Goal: Use online tool/utility: Utilize a website feature to perform a specific function

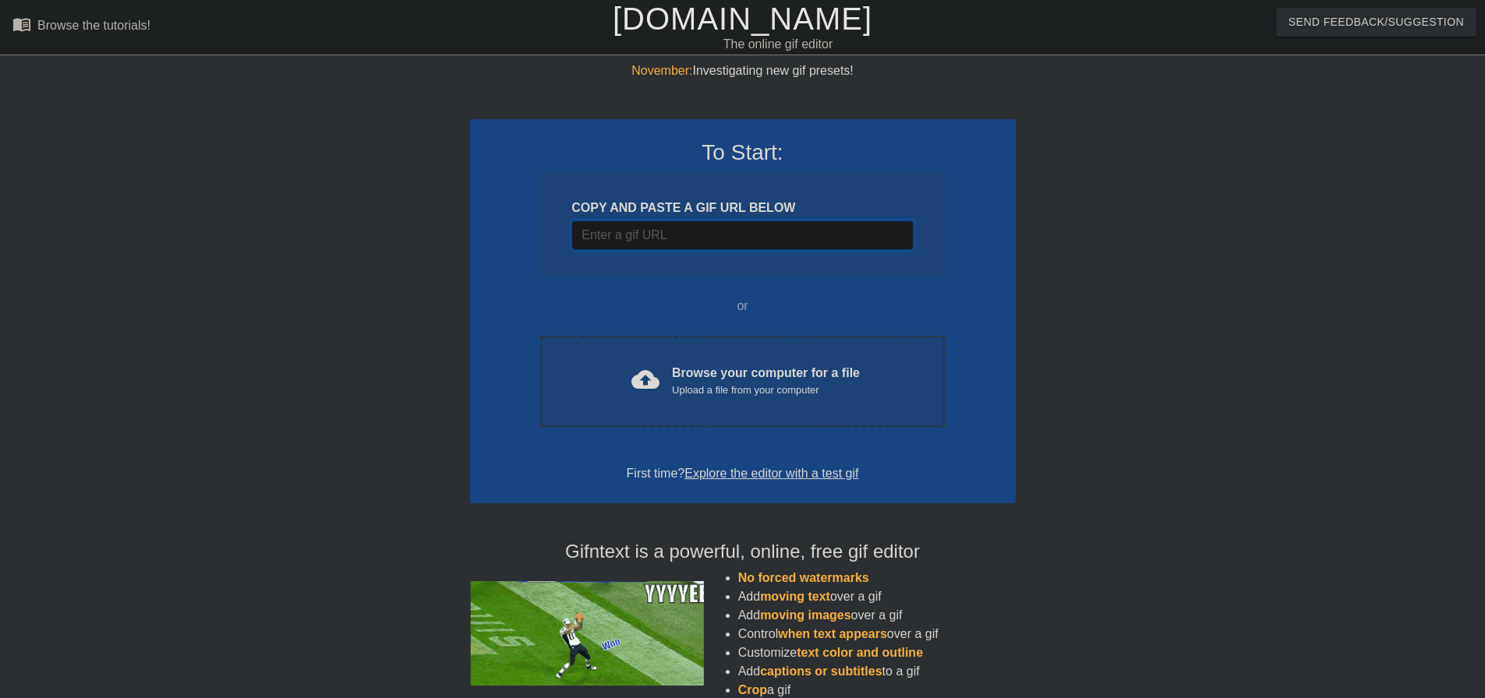
click at [786, 239] on input "Username" at bounding box center [741, 236] width 341 height 30
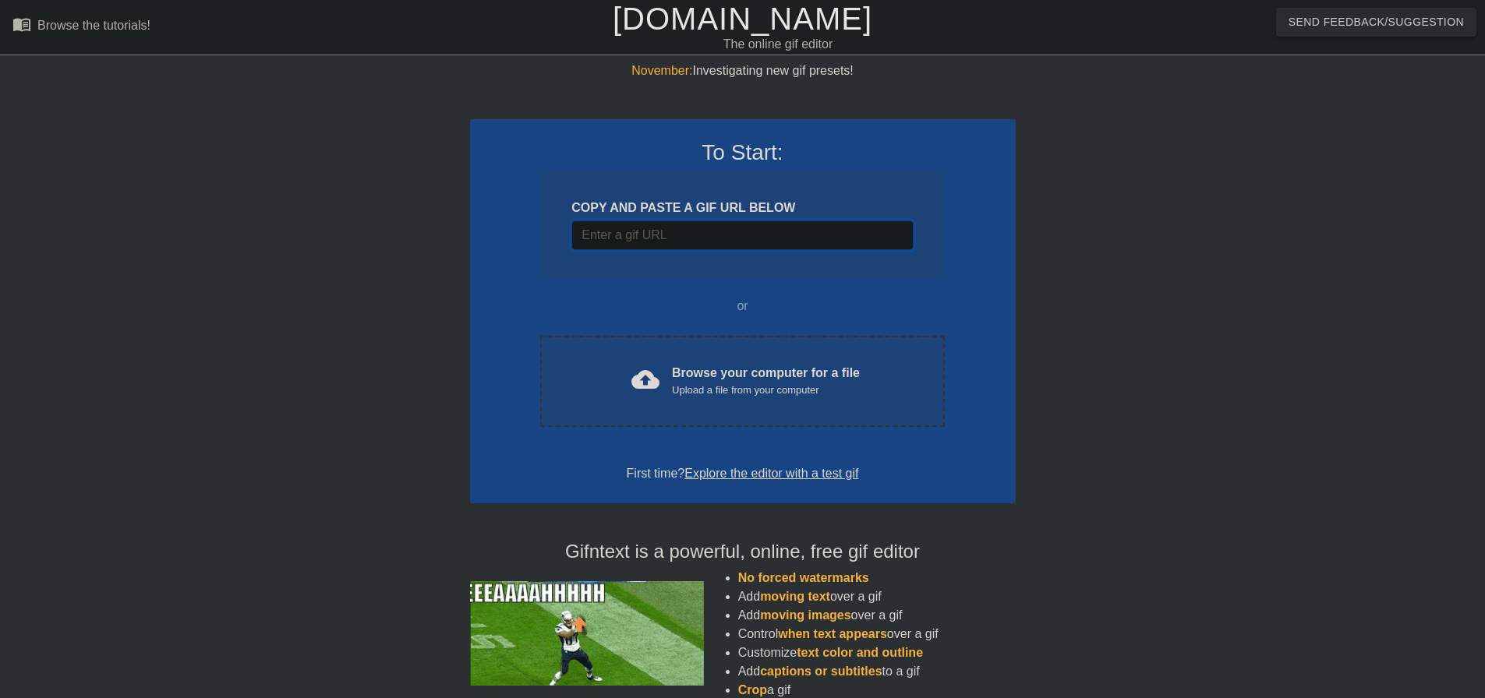
paste input "[URL][DOMAIN_NAME][DOMAIN_NAME]"
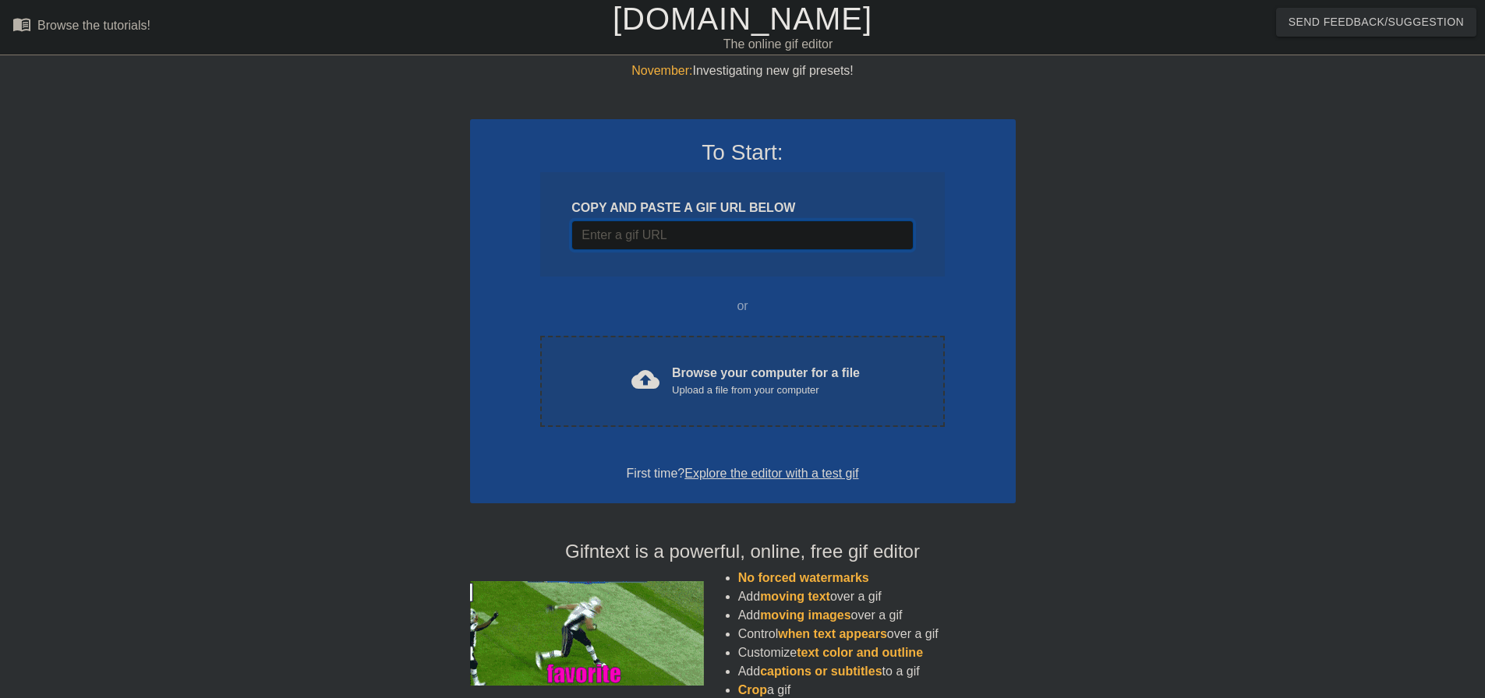
type input "[URL][DOMAIN_NAME][DOMAIN_NAME]"
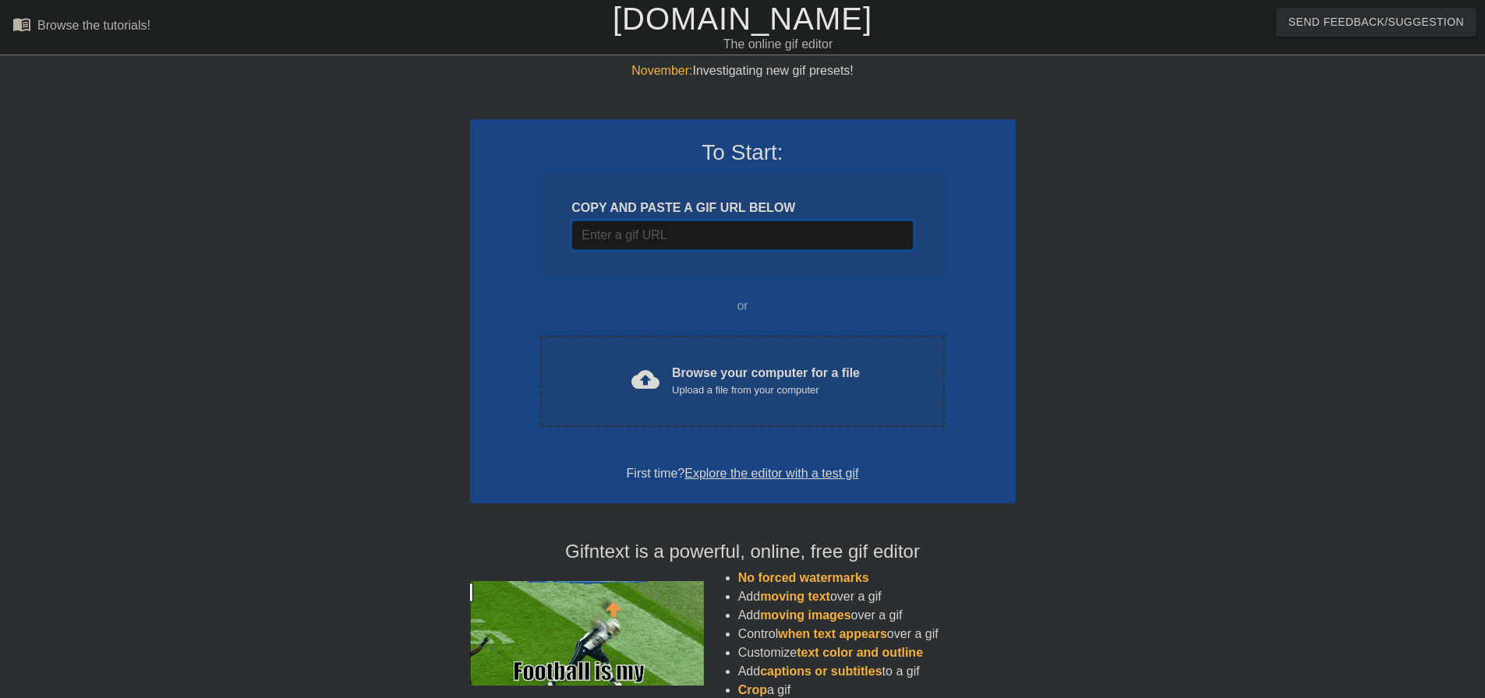
click at [792, 239] on input "Username" at bounding box center [741, 236] width 341 height 30
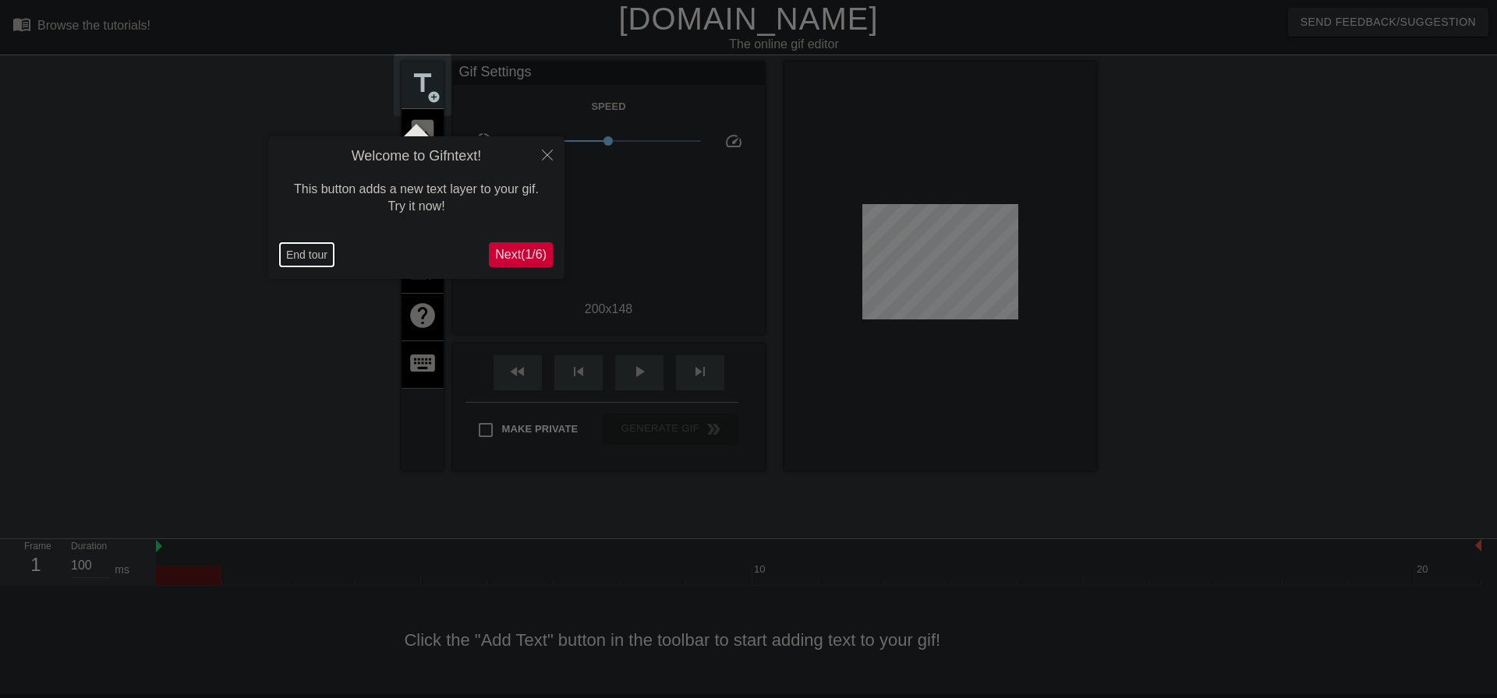
click at [314, 253] on button "End tour" at bounding box center [307, 254] width 54 height 23
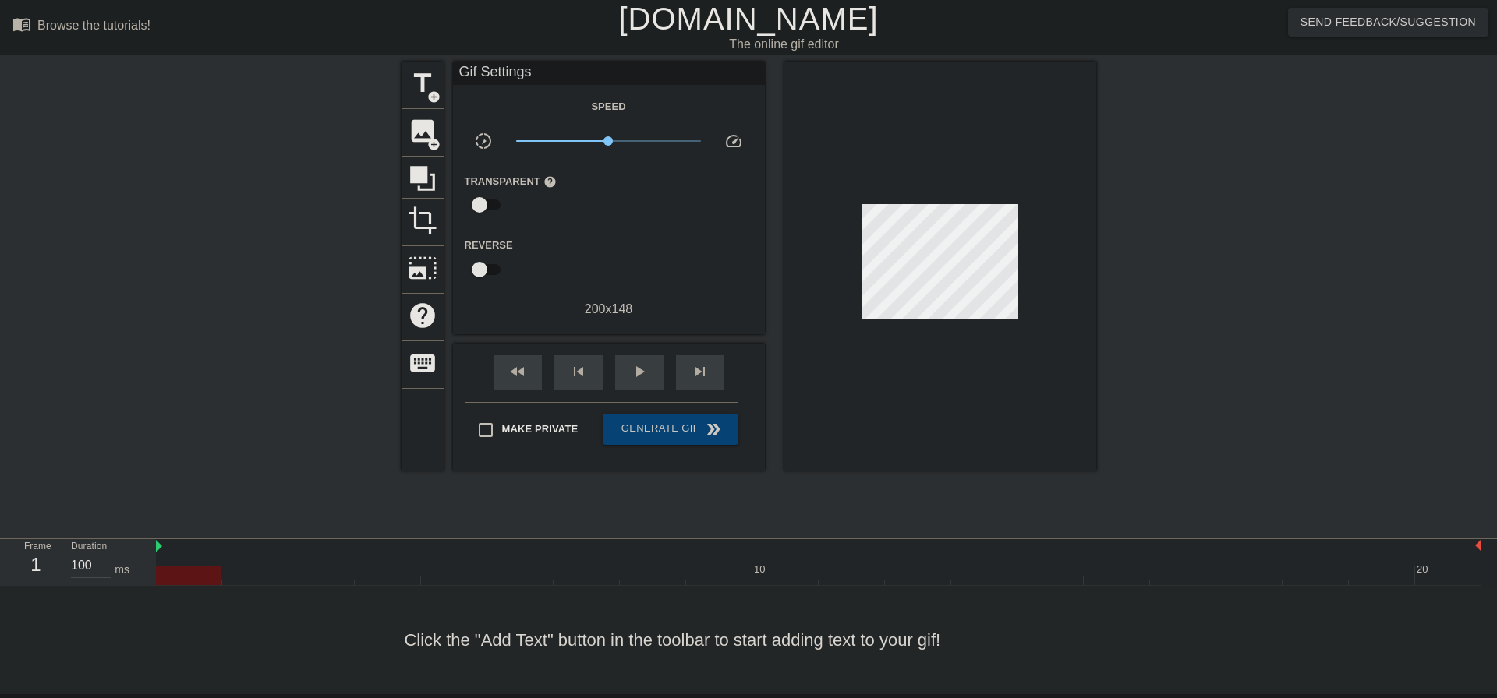
click at [879, 405] on div at bounding box center [940, 266] width 312 height 409
click at [434, 79] on span "title" at bounding box center [423, 84] width 30 height 30
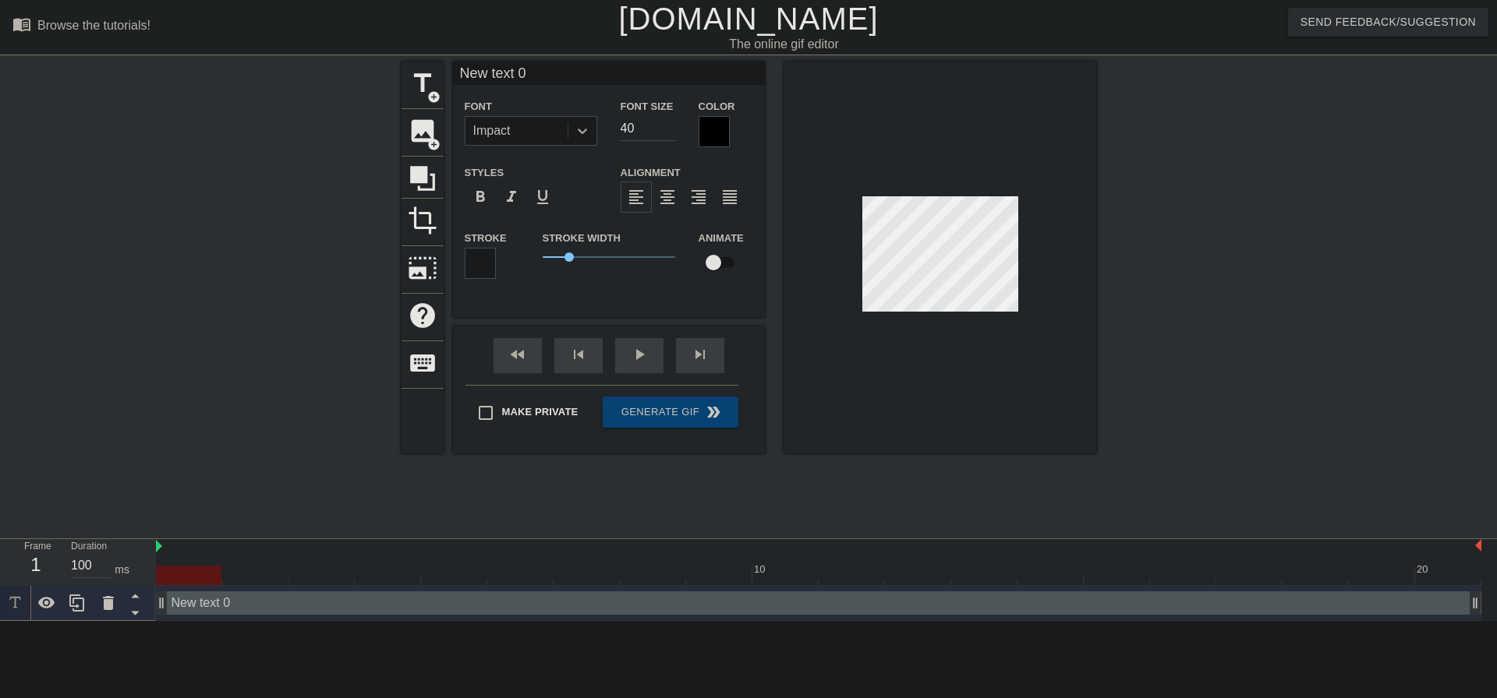
click at [580, 136] on icon at bounding box center [582, 131] width 16 height 16
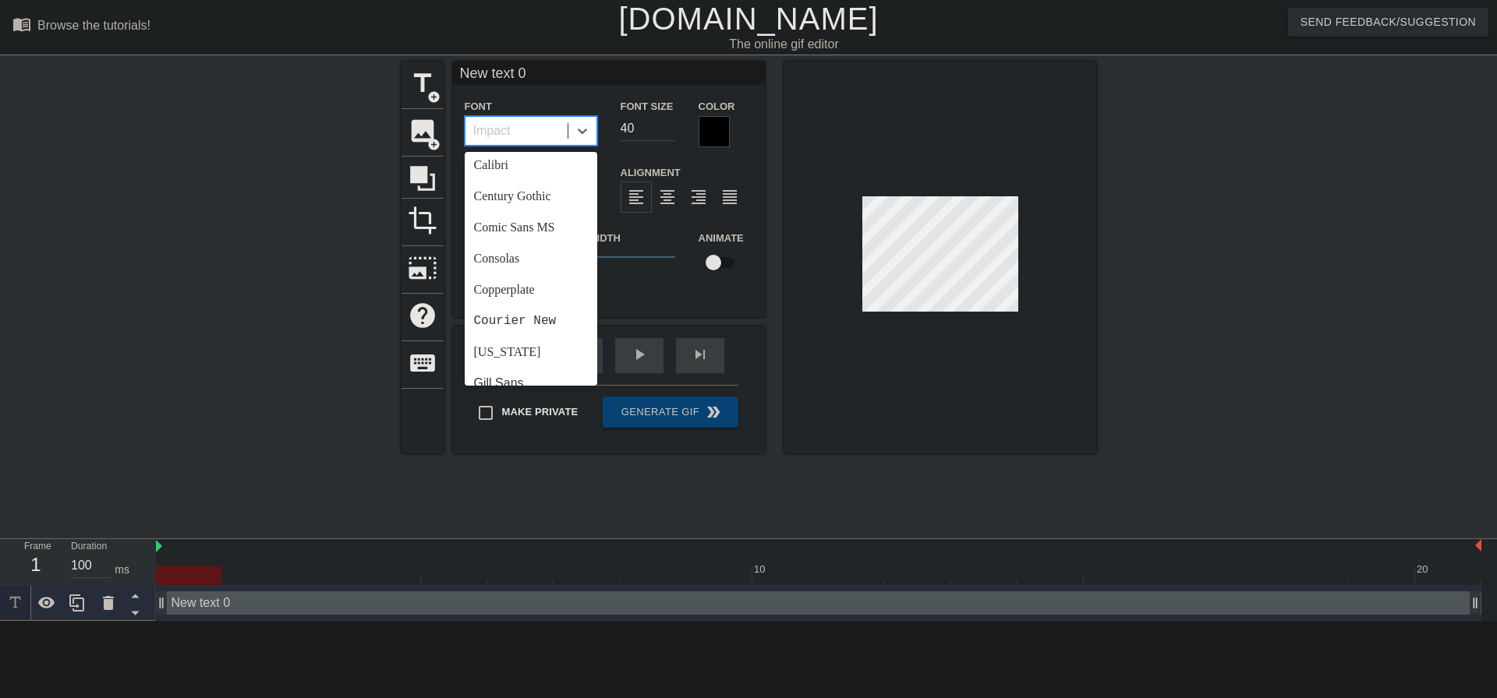
scroll to position [156, 0]
click at [543, 295] on div "Courier New" at bounding box center [531, 295] width 133 height 31
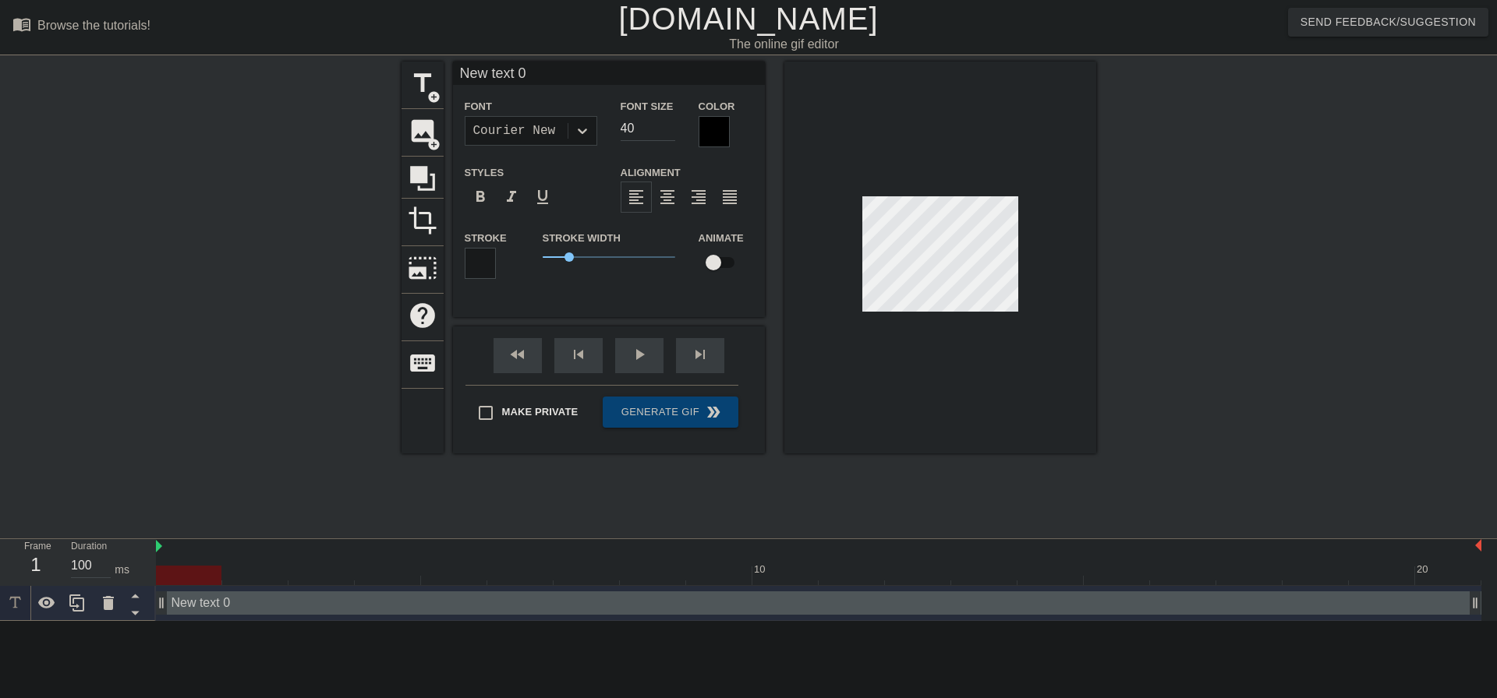
scroll to position [2, 3]
type input "R"
type textarea "R"
type input "RE"
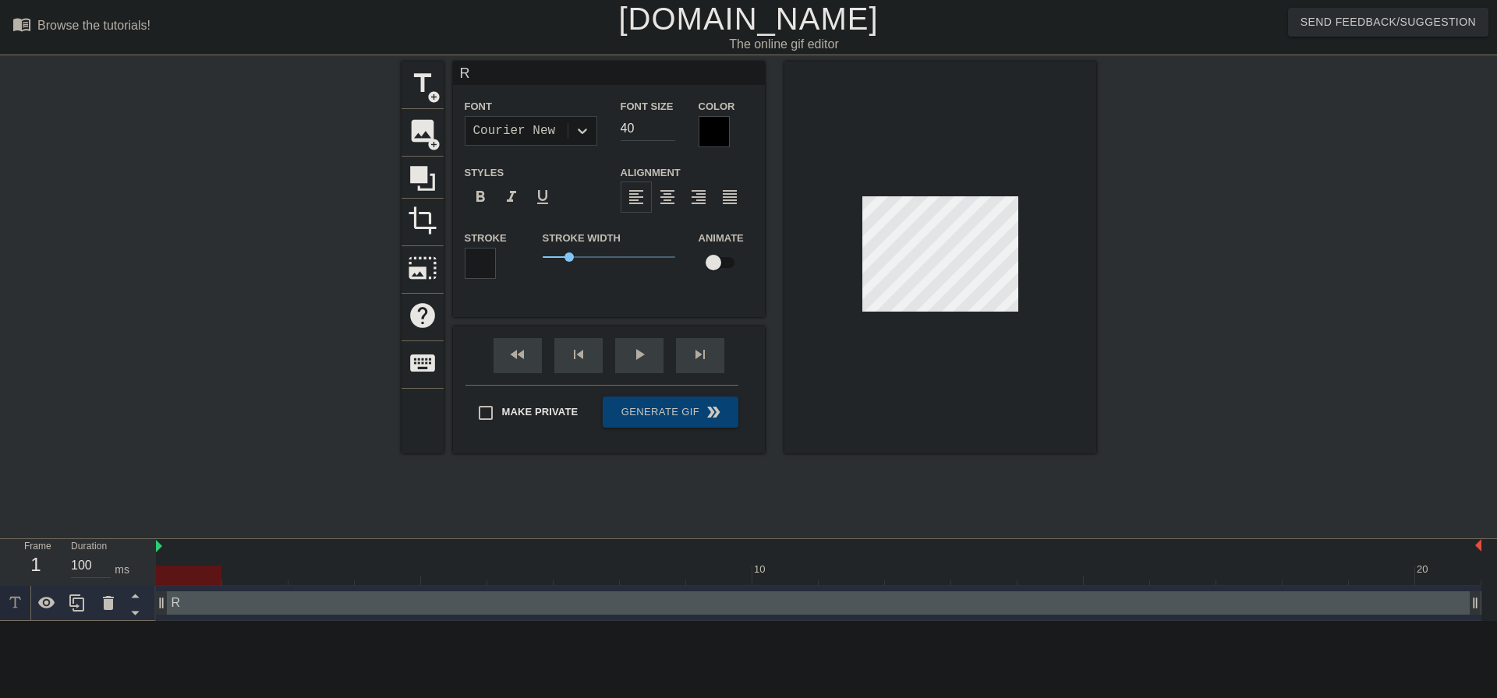
type textarea "RE"
type input "REC"
type textarea "REC"
click at [712, 130] on div at bounding box center [713, 131] width 31 height 31
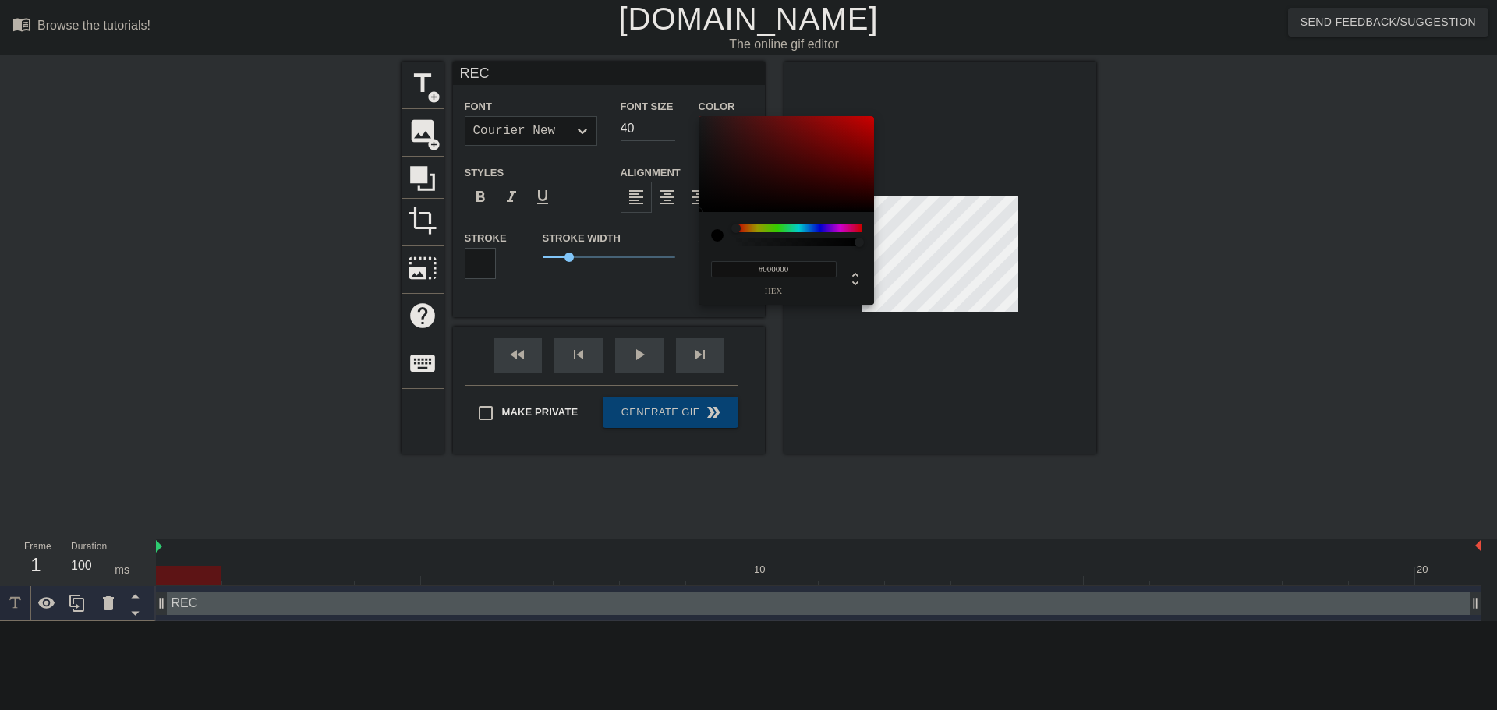
type input "#D9C8C8"
click at [712, 130] on div at bounding box center [785, 164] width 175 height 97
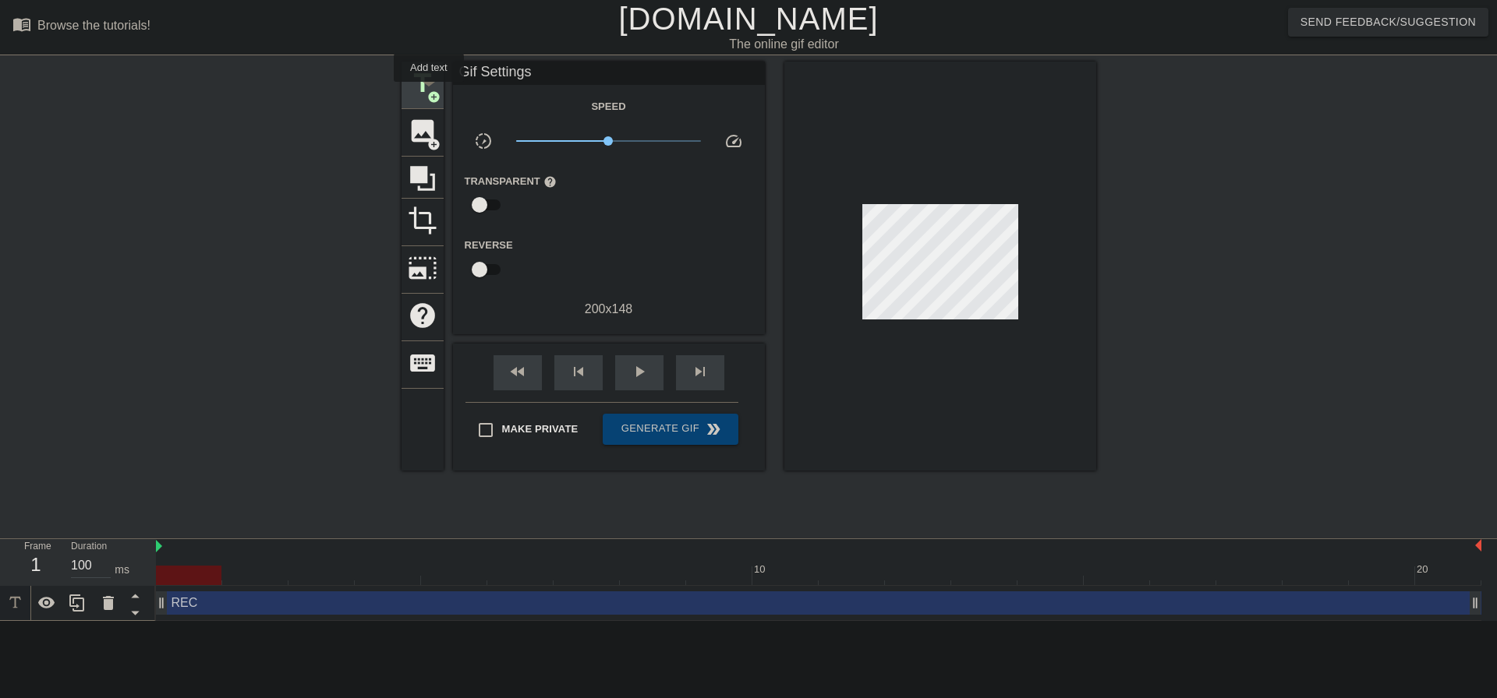
click at [429, 93] on span "add_circle" at bounding box center [433, 96] width 13 height 13
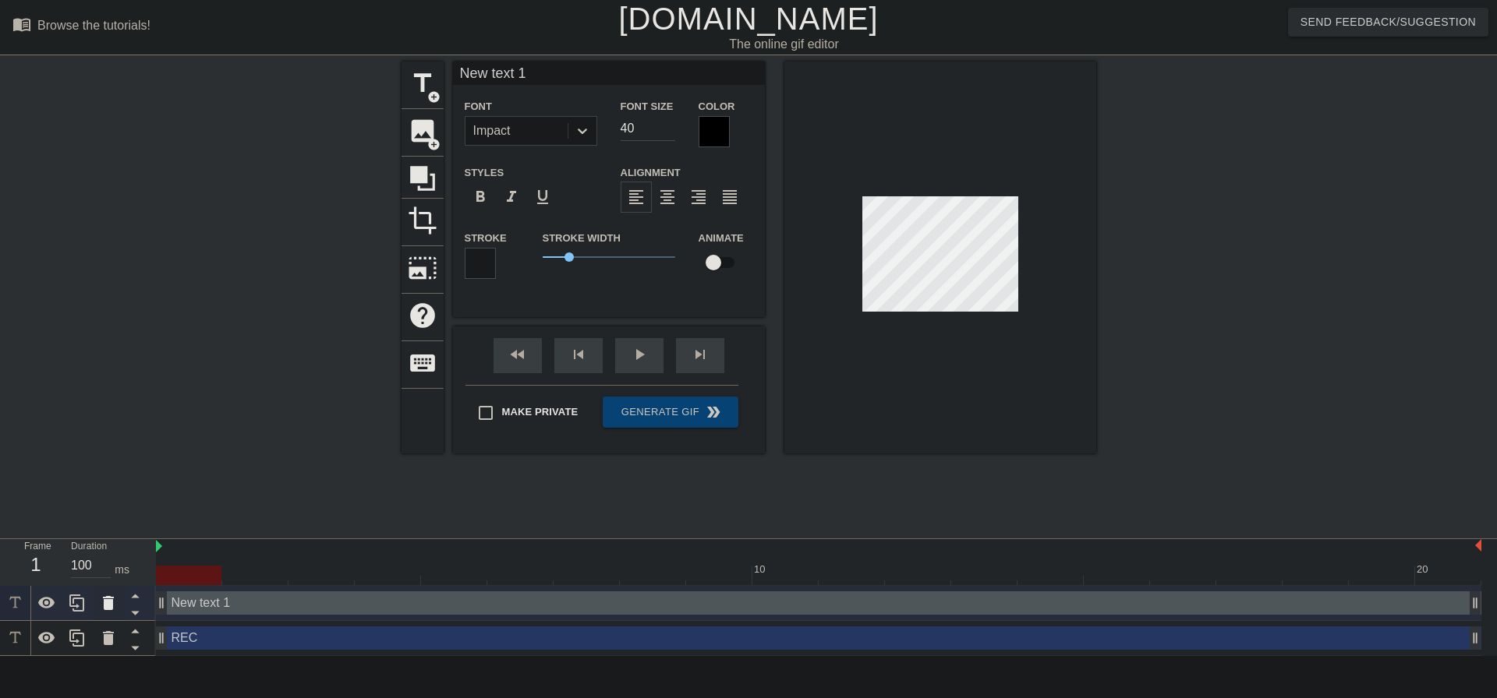
click at [106, 599] on icon at bounding box center [108, 603] width 11 height 14
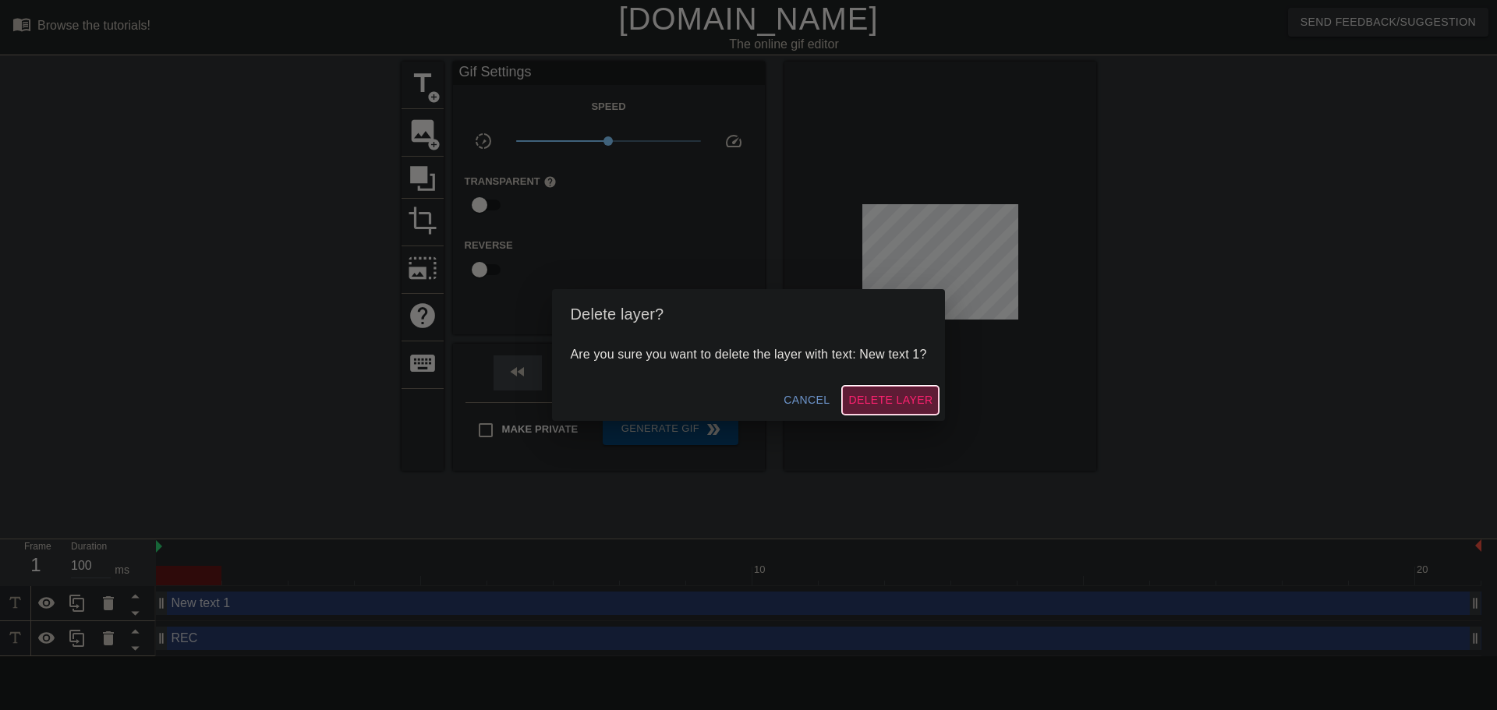
click at [906, 395] on span "Delete Layer" at bounding box center [890, 399] width 84 height 19
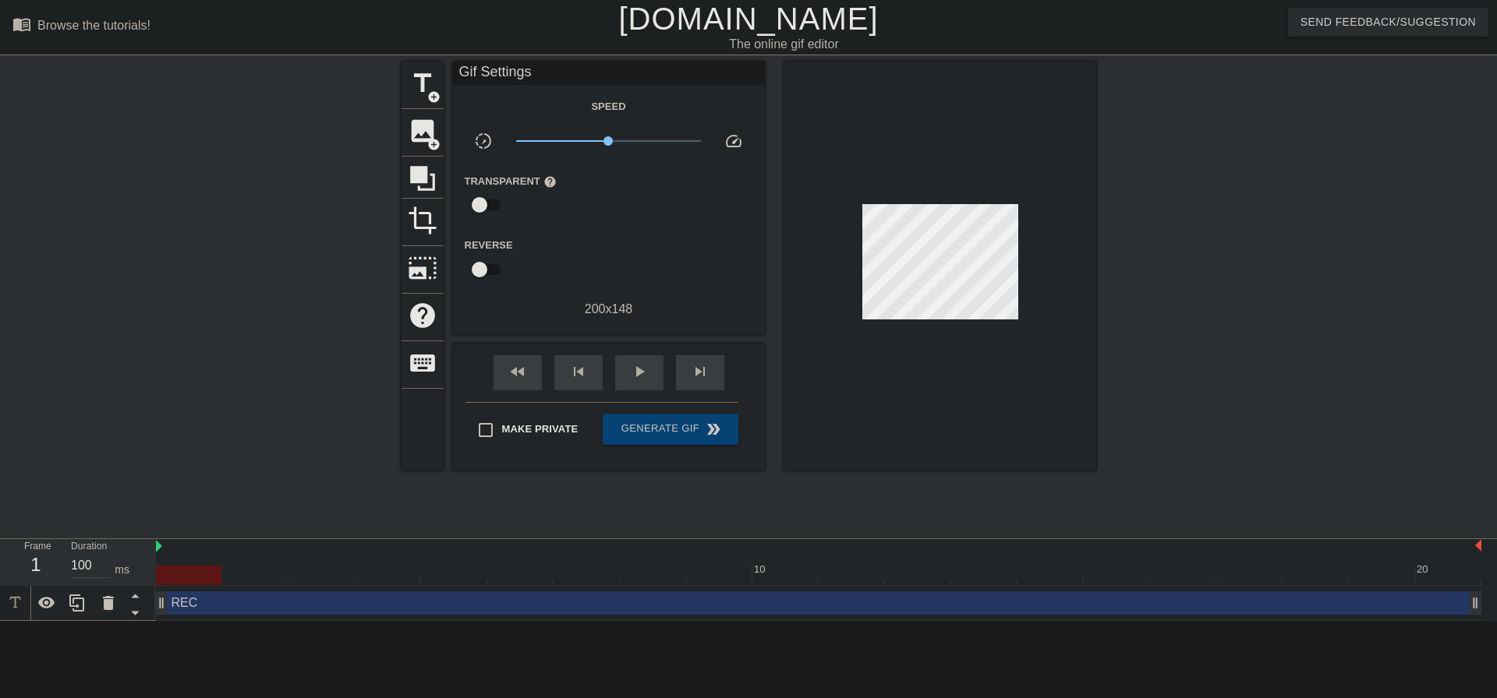
click at [283, 603] on div "REC drag_handle drag_handle" at bounding box center [818, 603] width 1325 height 23
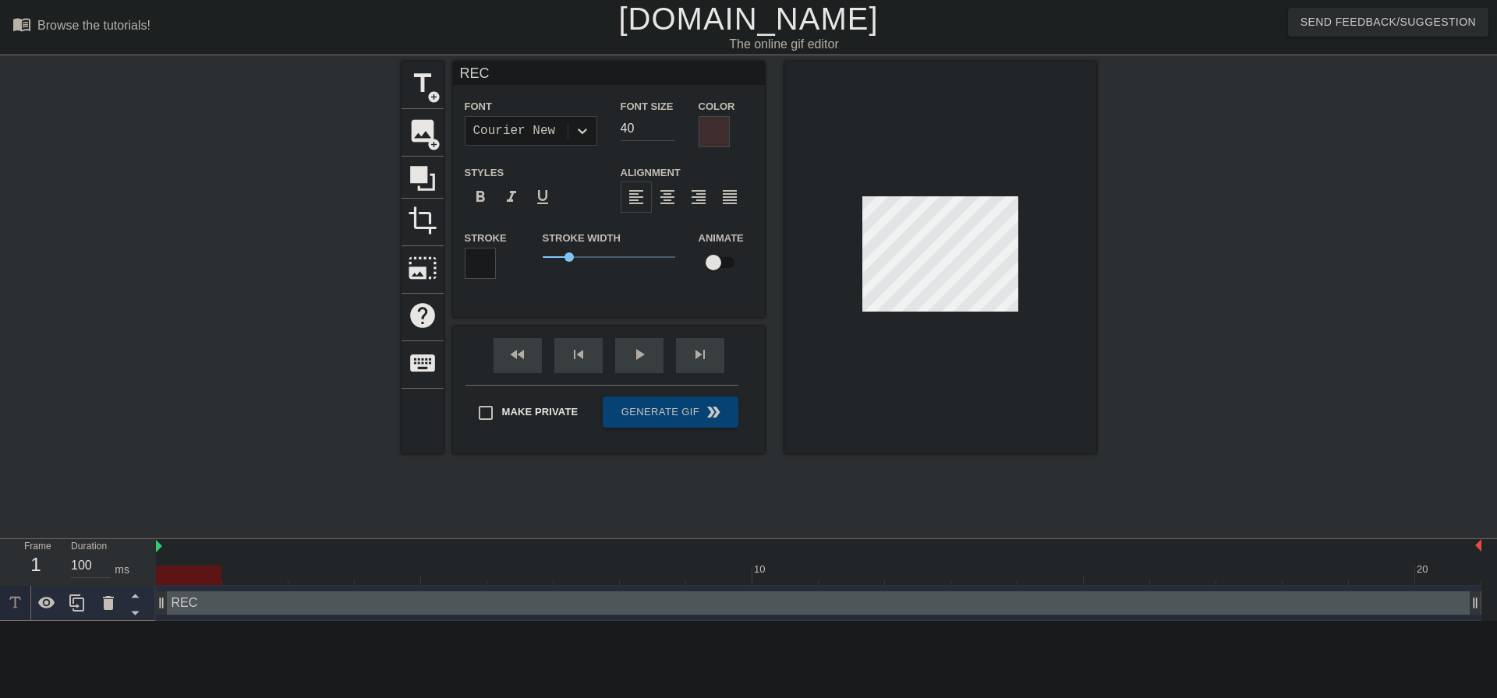
click at [985, 358] on div at bounding box center [940, 258] width 312 height 392
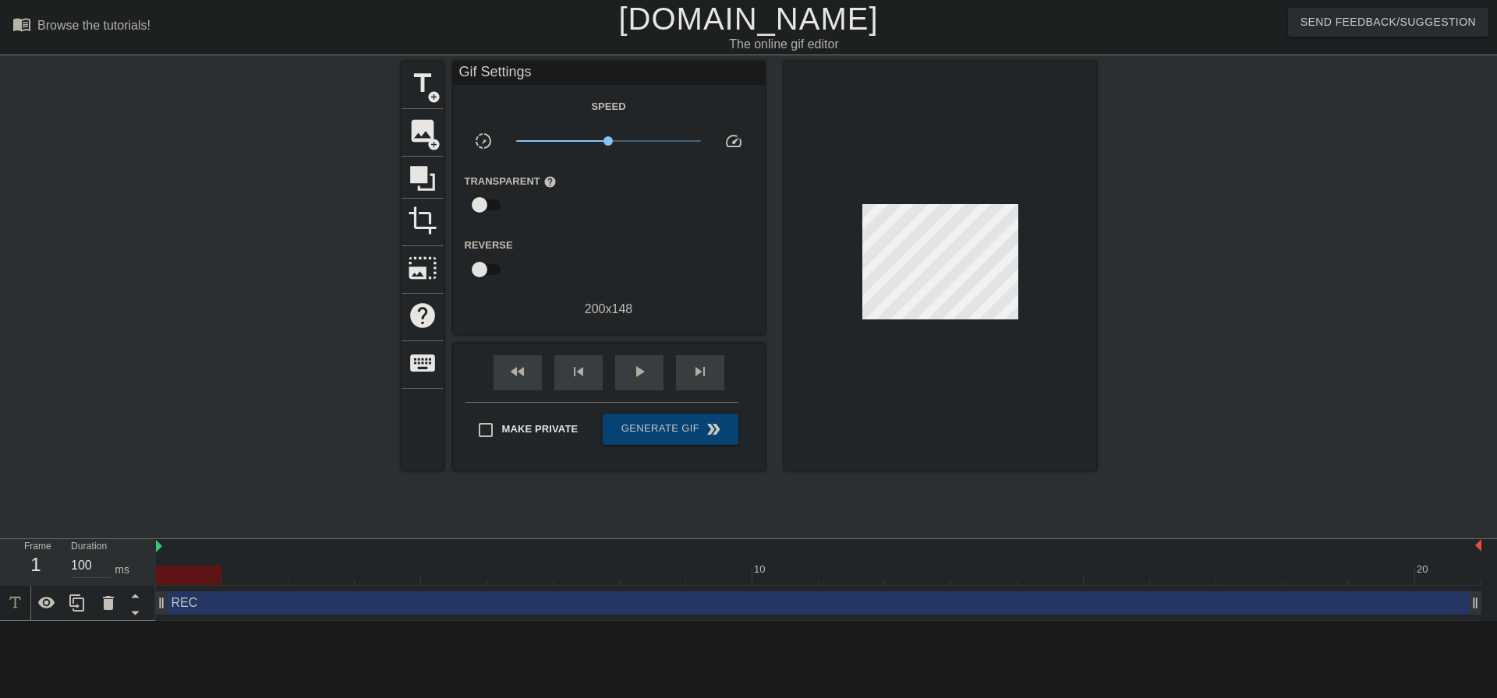
click at [865, 402] on div at bounding box center [940, 266] width 312 height 409
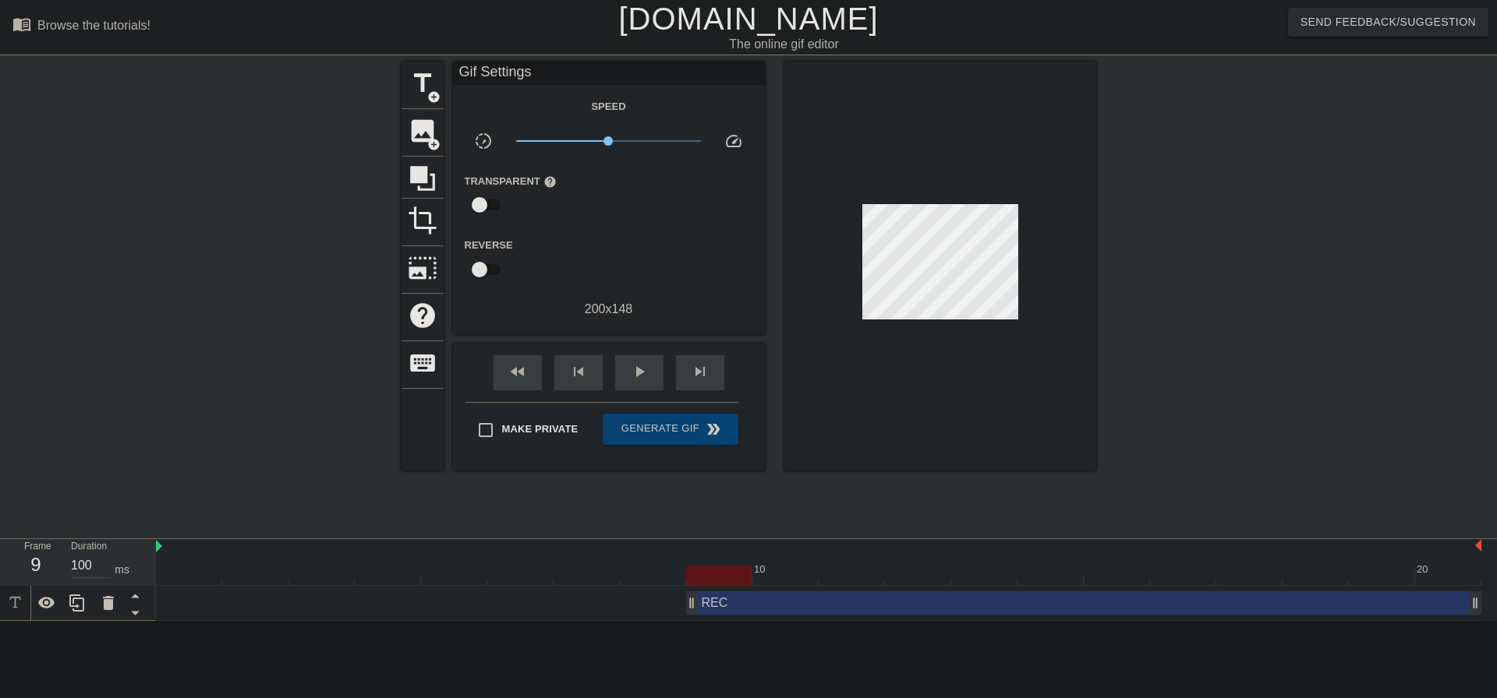
drag, startPoint x: 162, startPoint y: 603, endPoint x: 684, endPoint y: 598, distance: 521.5
click at [684, 598] on div "REC drag_handle drag_handle" at bounding box center [818, 603] width 1325 height 23
drag, startPoint x: 1474, startPoint y: 603, endPoint x: 1461, endPoint y: 612, distance: 15.1
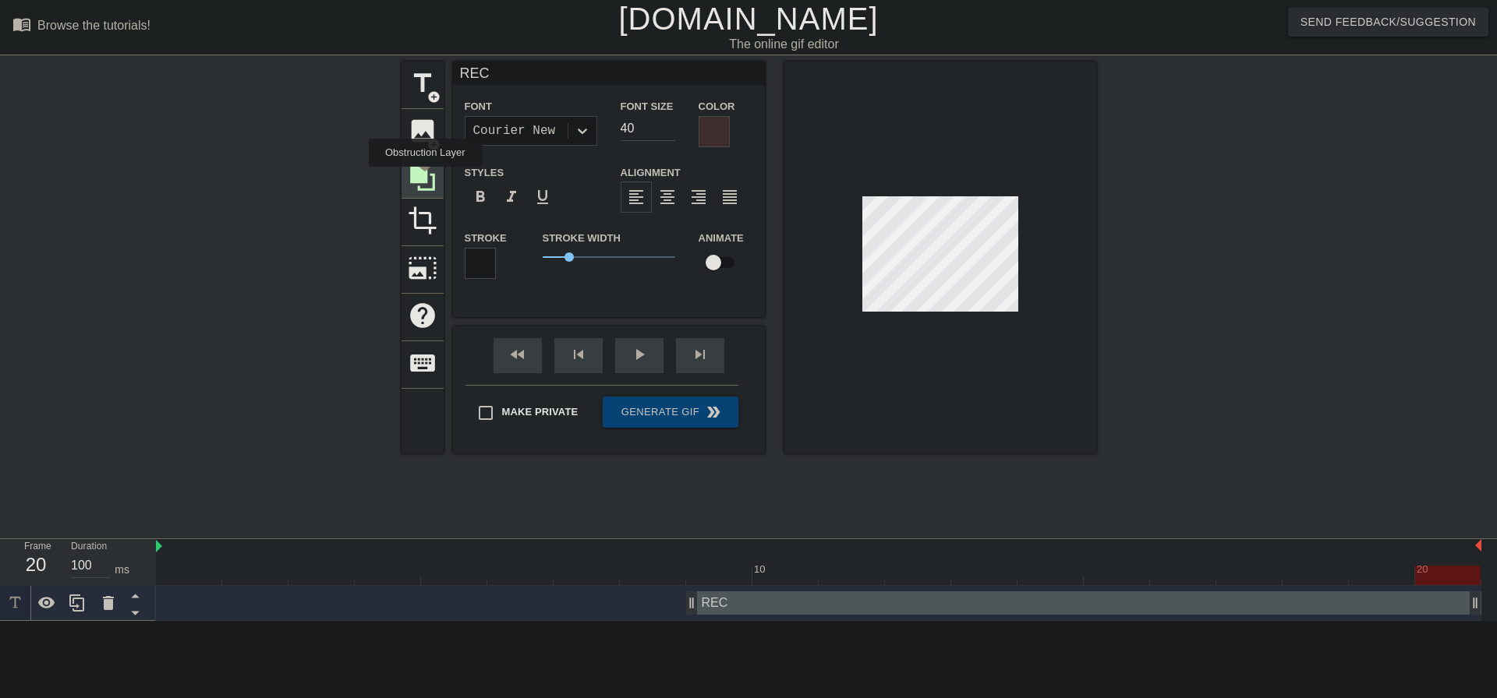
click at [425, 178] on icon at bounding box center [422, 178] width 25 height 25
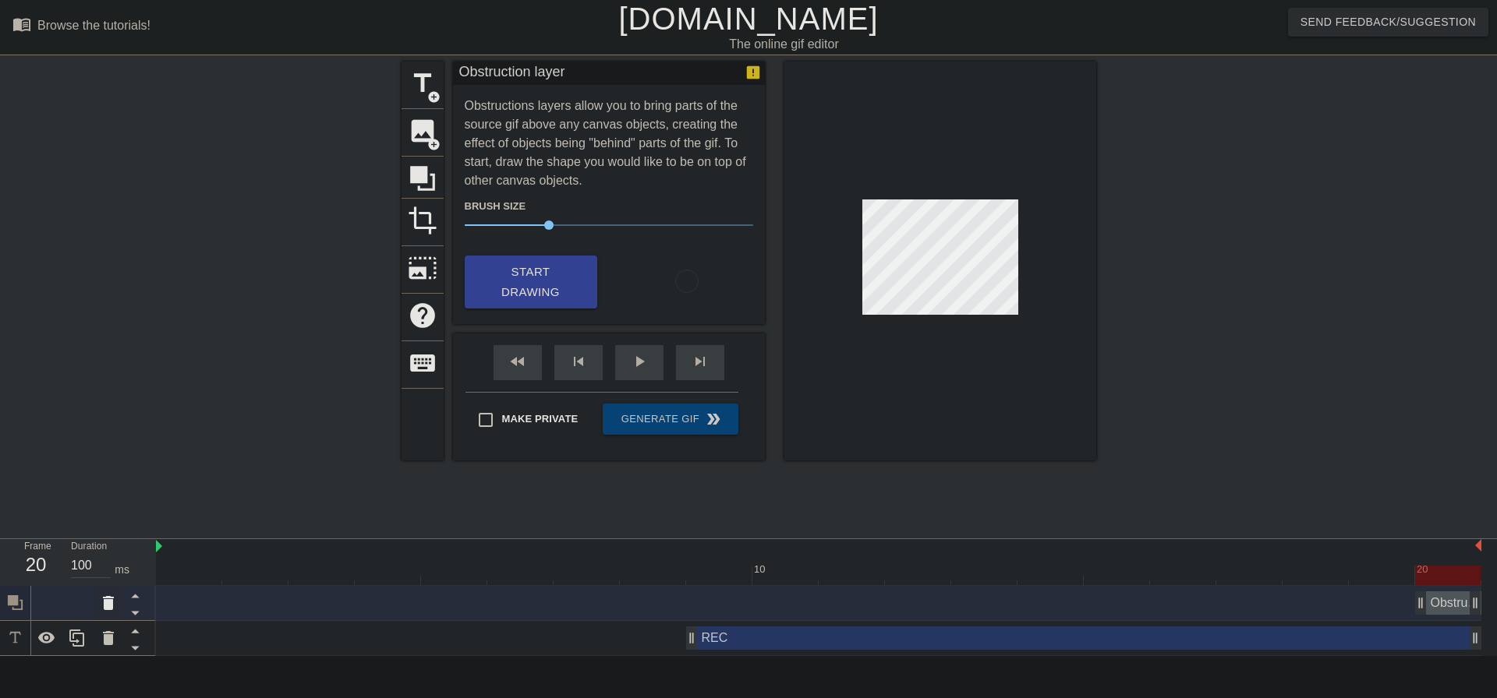
click at [114, 596] on icon at bounding box center [108, 603] width 19 height 19
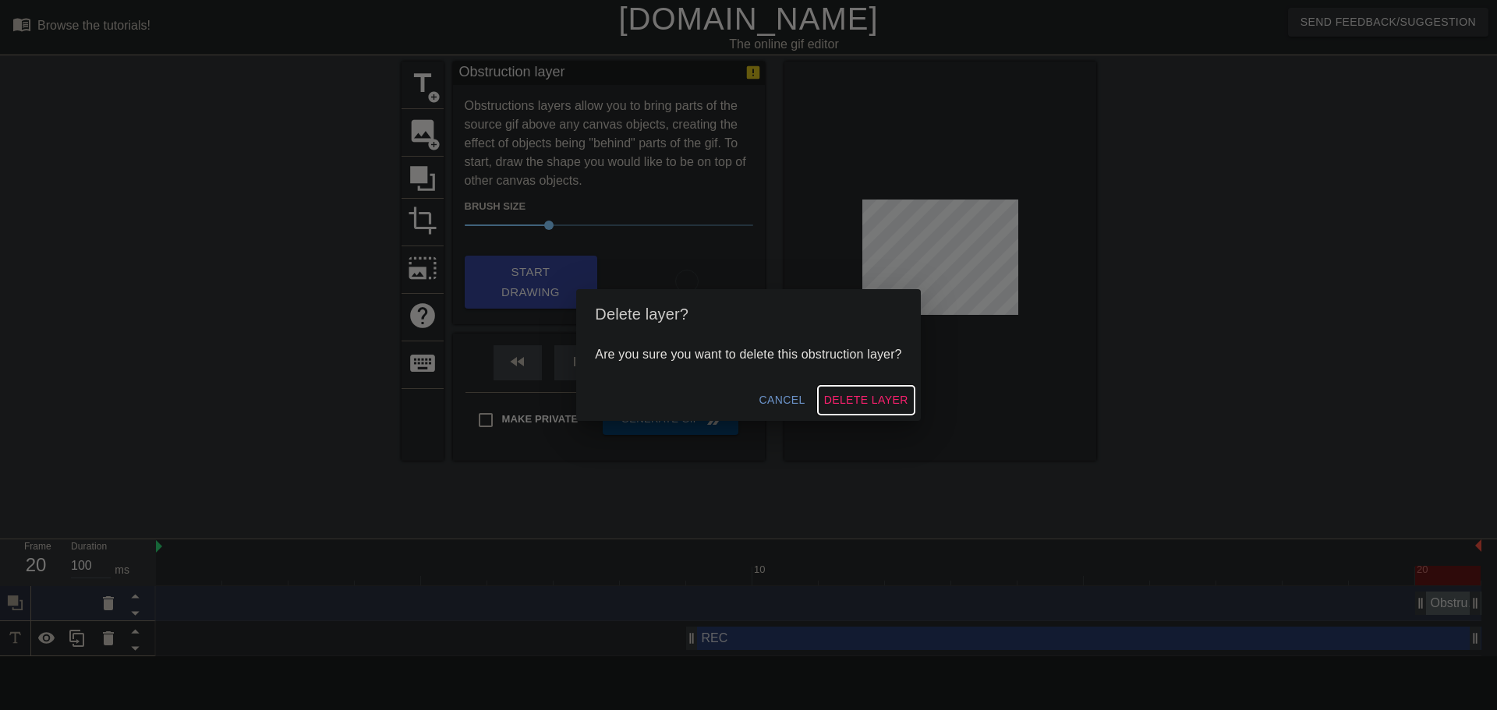
click at [876, 390] on span "Delete Layer" at bounding box center [866, 399] width 84 height 19
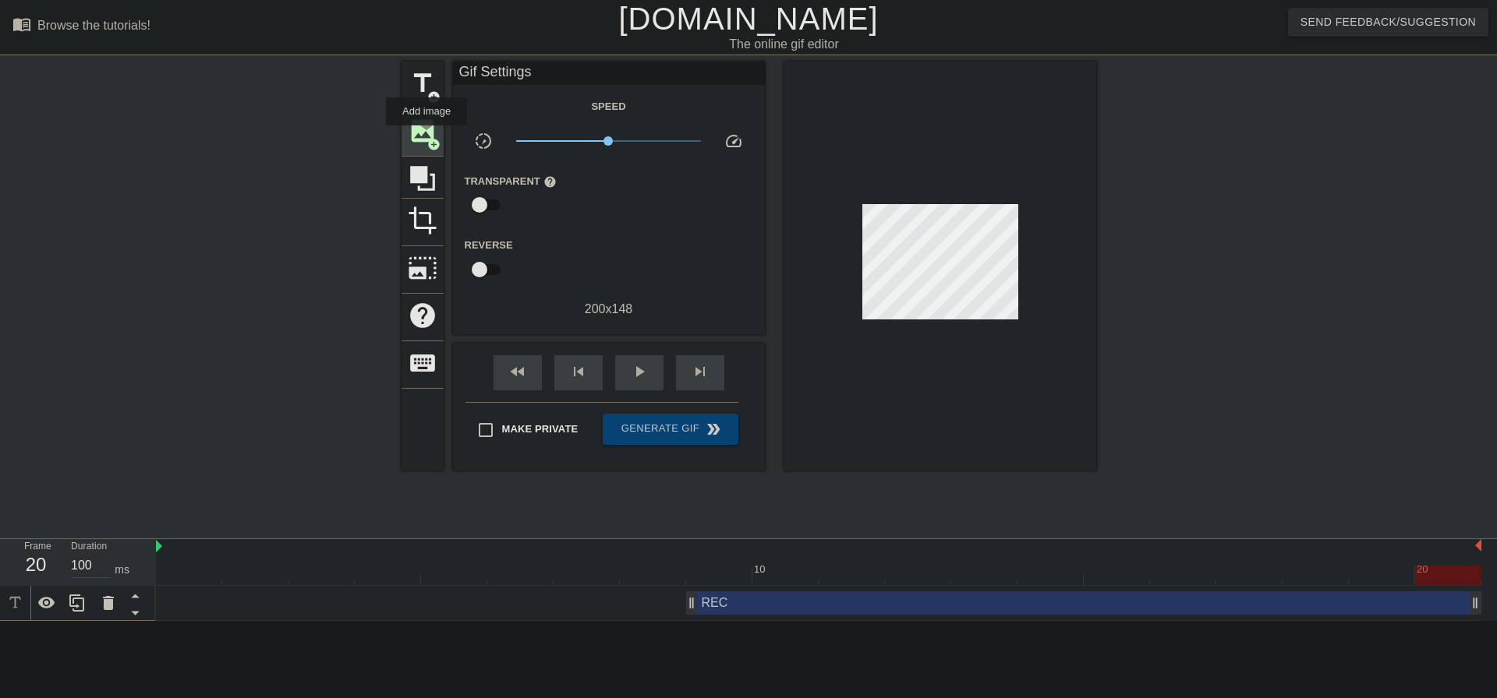
click at [427, 138] on span "add_circle" at bounding box center [433, 144] width 13 height 13
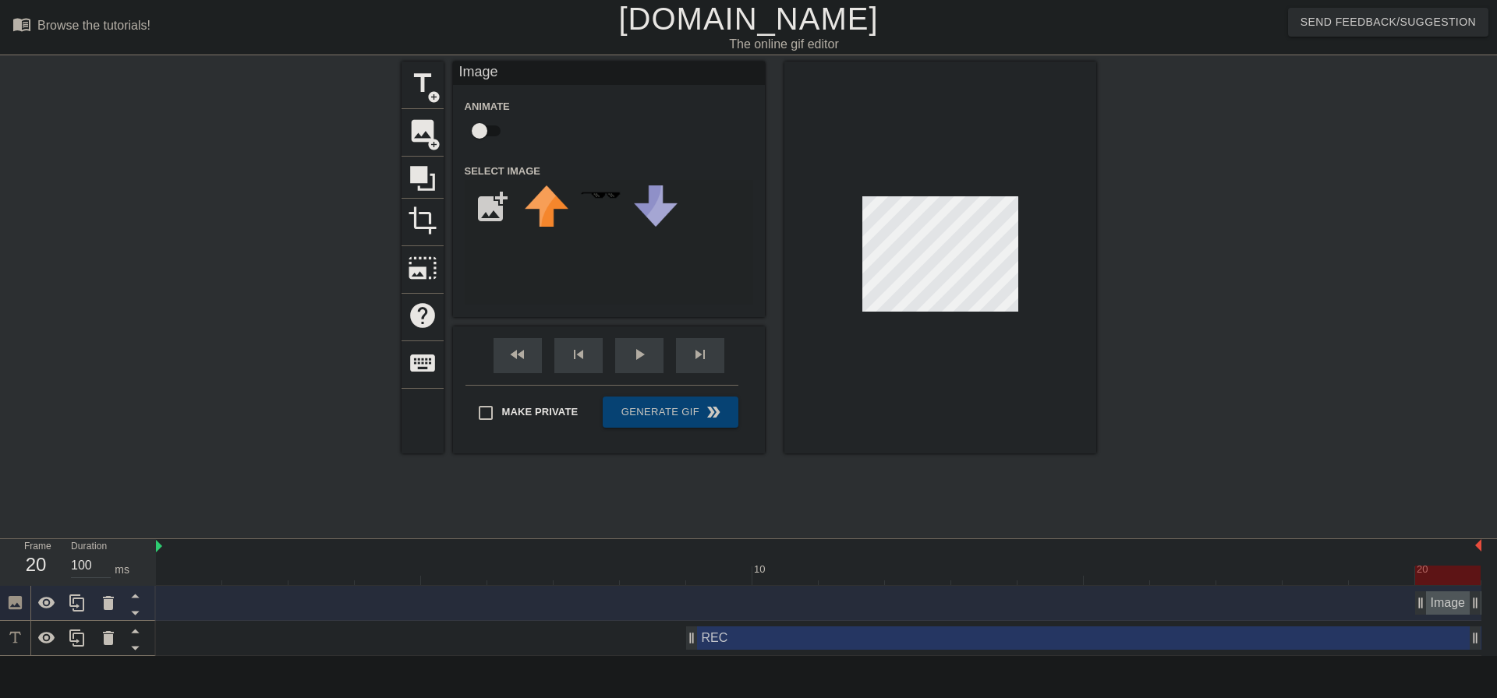
click at [606, 265] on div "add_photo_alternate" at bounding box center [609, 242] width 288 height 125
click at [508, 270] on div "add_photo_alternate" at bounding box center [609, 242] width 288 height 125
click at [106, 600] on icon at bounding box center [108, 603] width 19 height 19
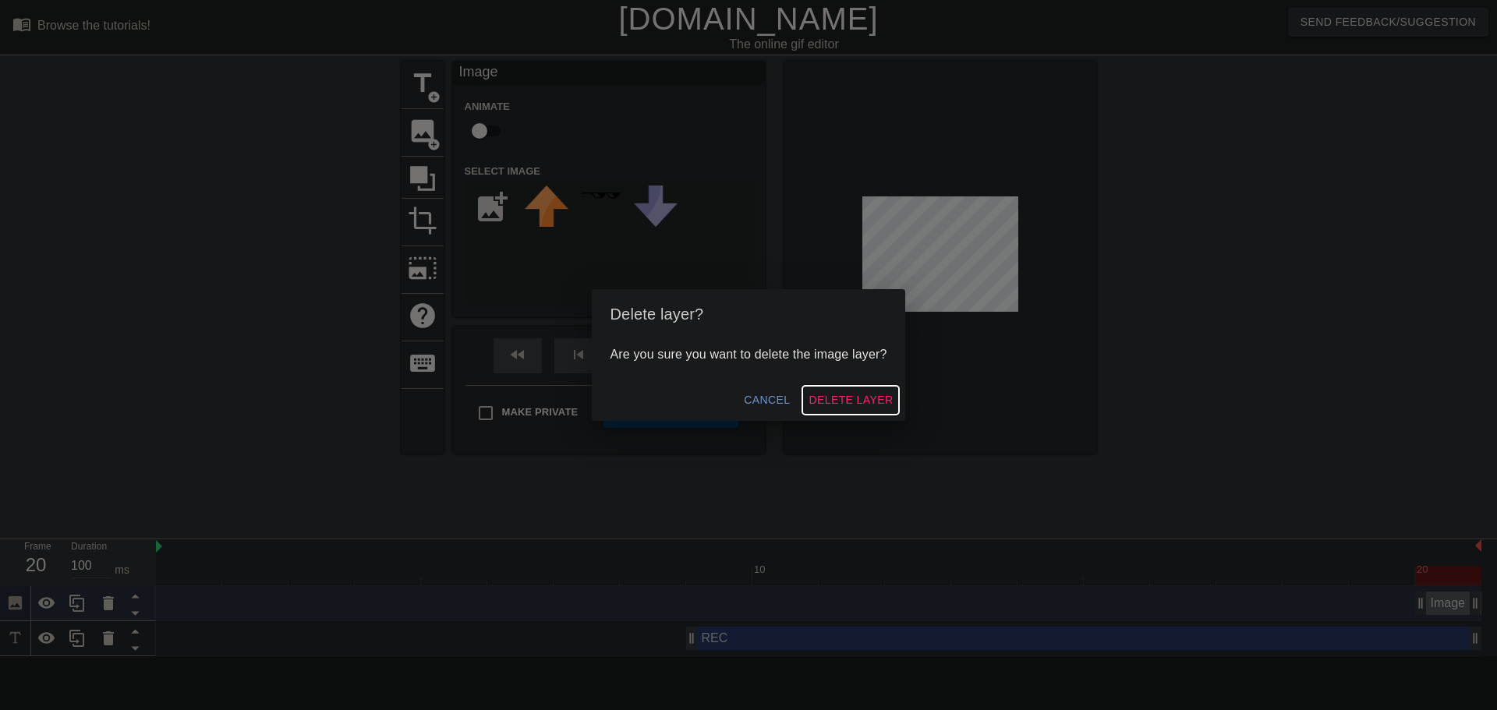
click at [839, 397] on span "Delete Layer" at bounding box center [850, 399] width 84 height 19
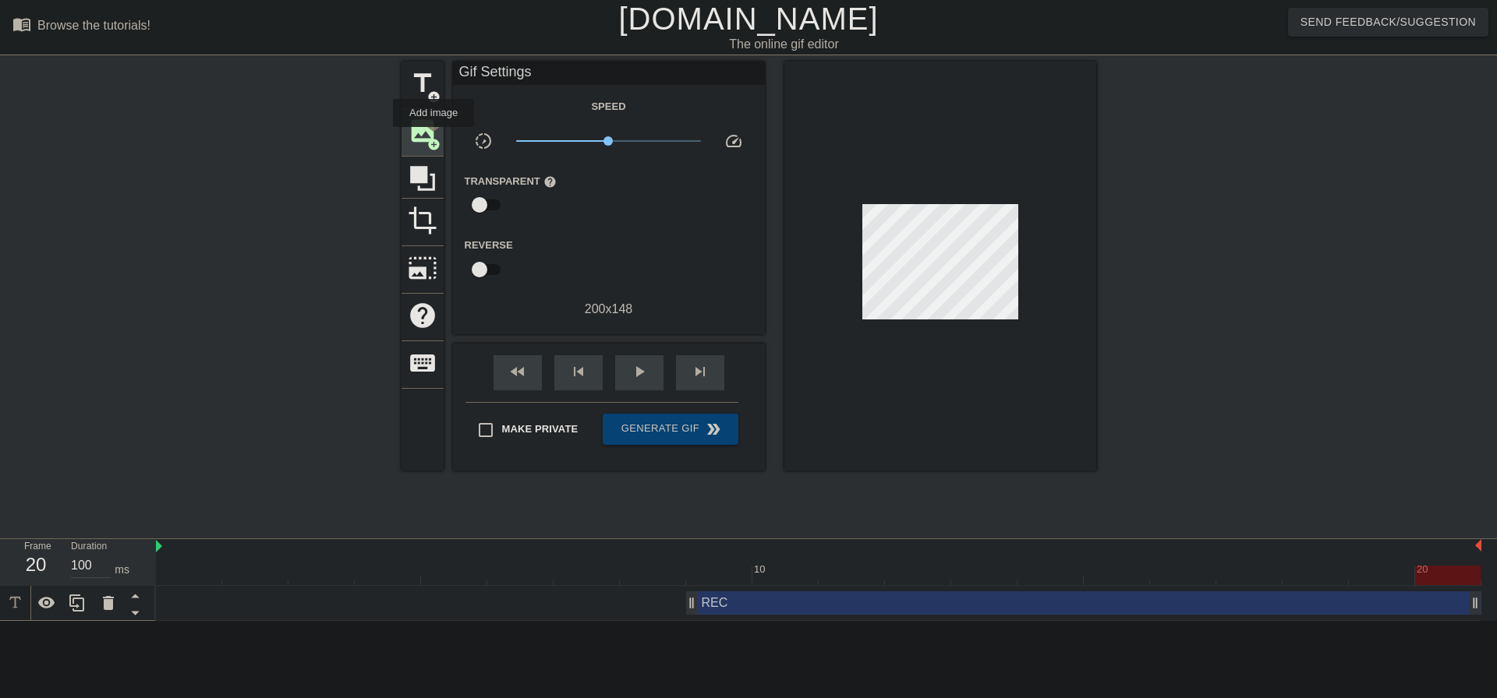
click at [433, 138] on span "add_circle" at bounding box center [433, 144] width 13 height 13
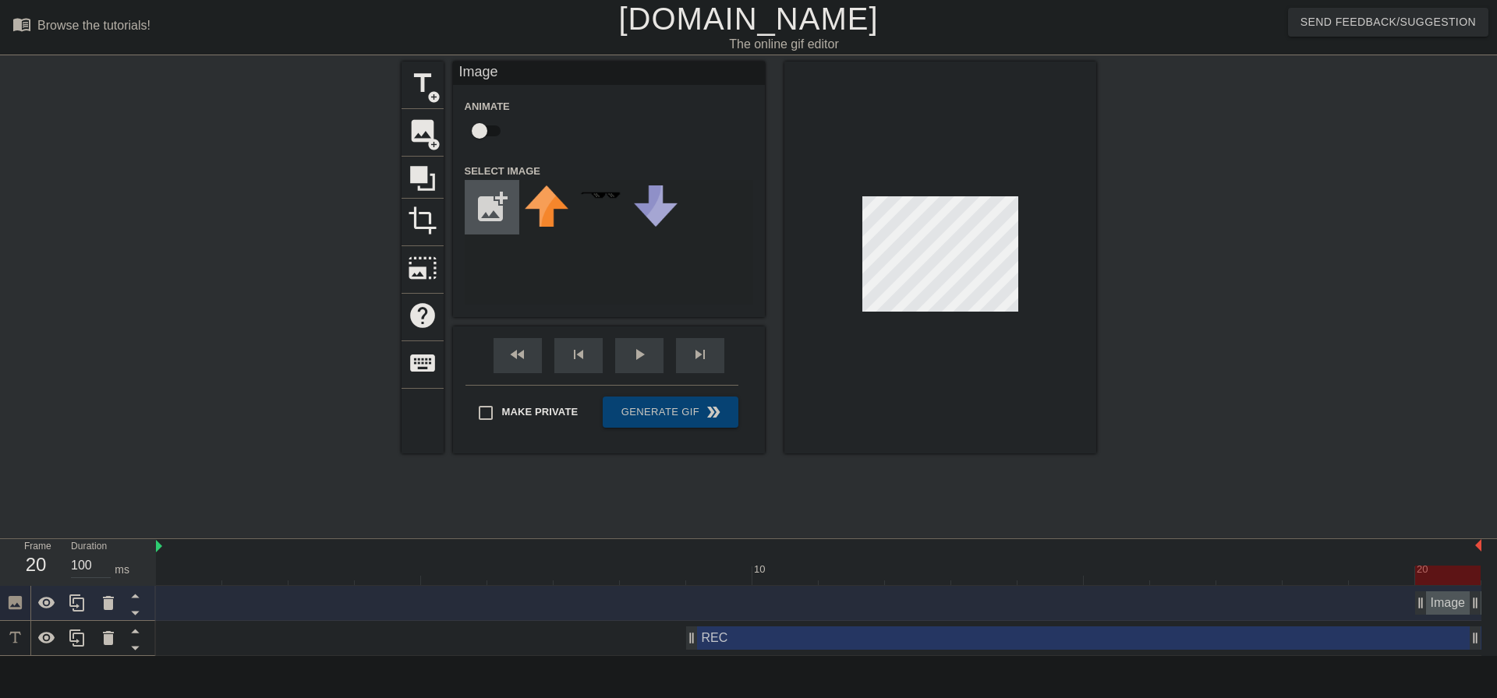
click at [486, 203] on input "file" at bounding box center [491, 207] width 53 height 53
click at [105, 609] on icon at bounding box center [108, 603] width 11 height 14
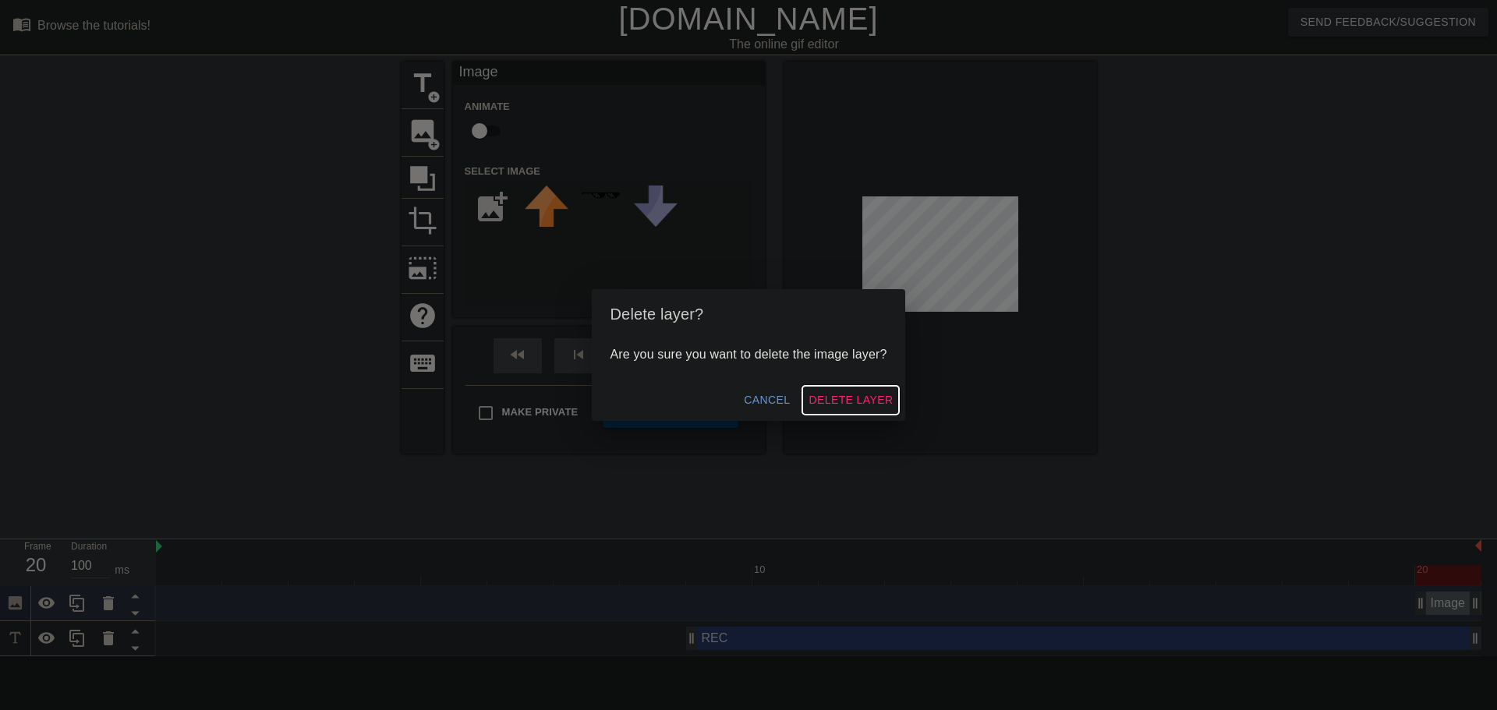
click at [836, 394] on span "Delete Layer" at bounding box center [850, 399] width 84 height 19
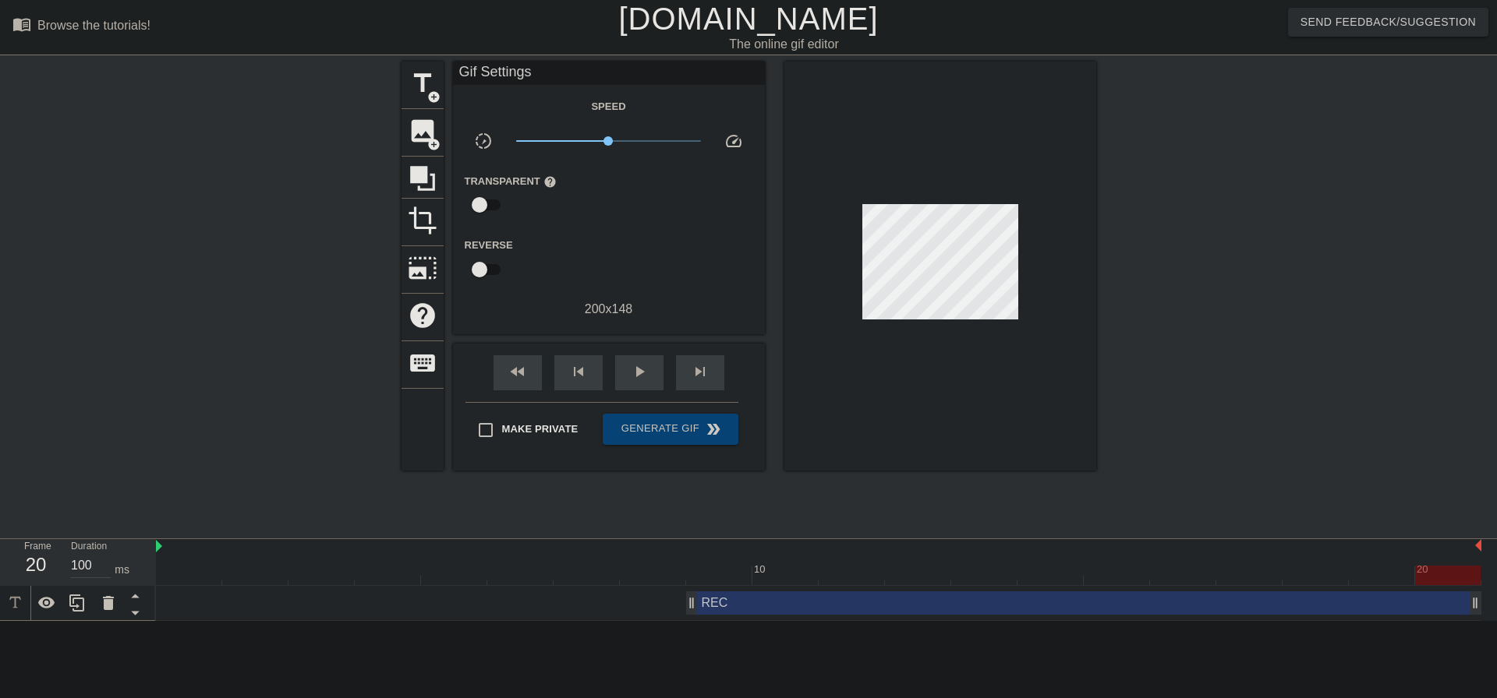
click at [1409, 269] on div "title add_circle image add_circle crop photo_size_select_large help keyboard Gi…" at bounding box center [748, 296] width 1497 height 468
click at [422, 125] on span "image" at bounding box center [423, 131] width 30 height 30
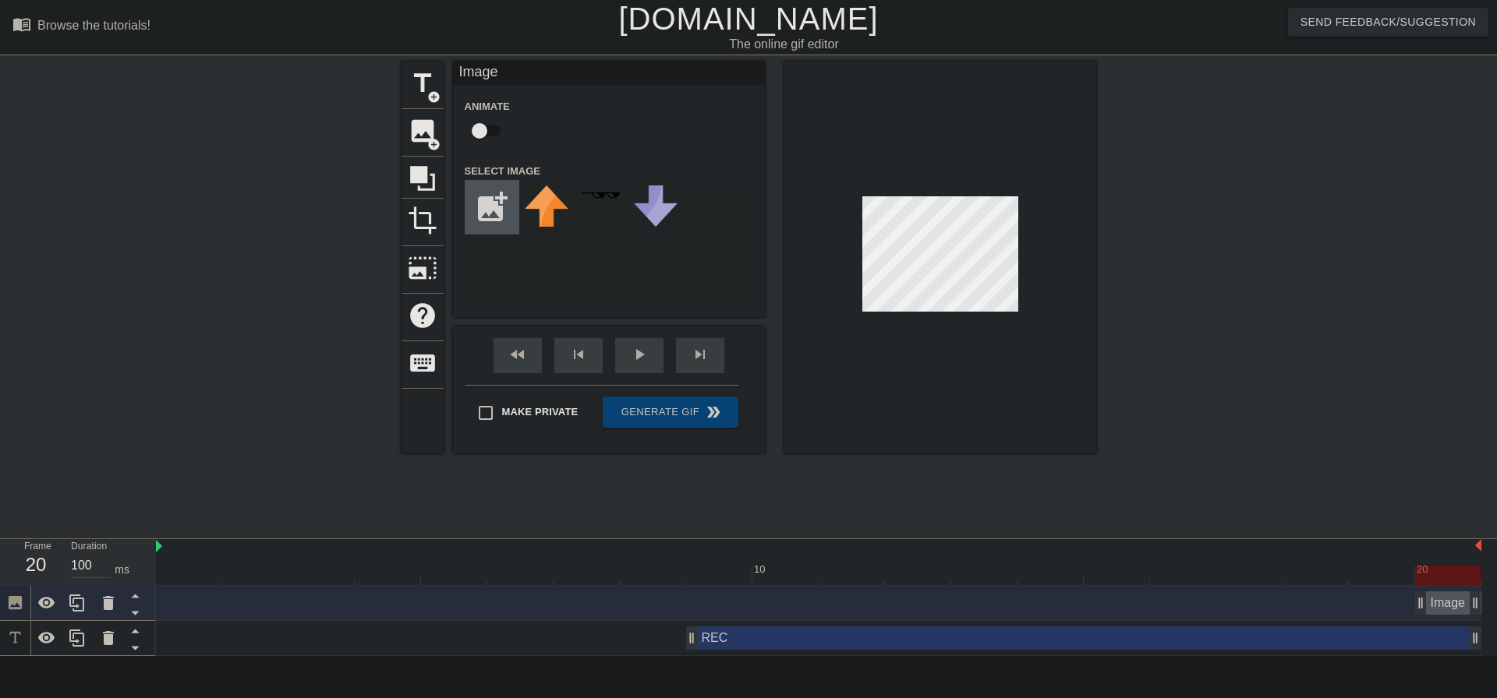
click at [489, 197] on input "file" at bounding box center [491, 207] width 53 height 53
type input "C:\fakepath\white square.jpg"
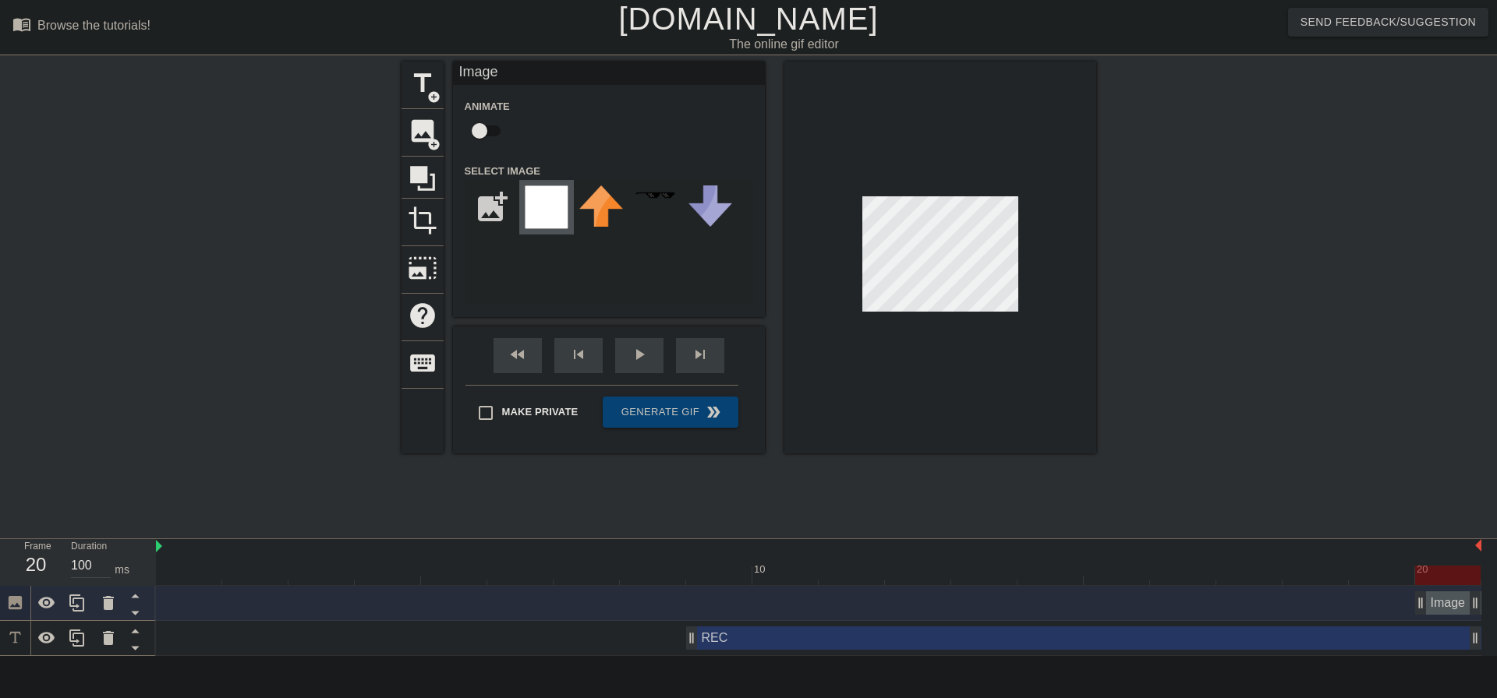
click at [546, 211] on img at bounding box center [547, 208] width 44 height 44
click at [862, 314] on div at bounding box center [940, 258] width 312 height 392
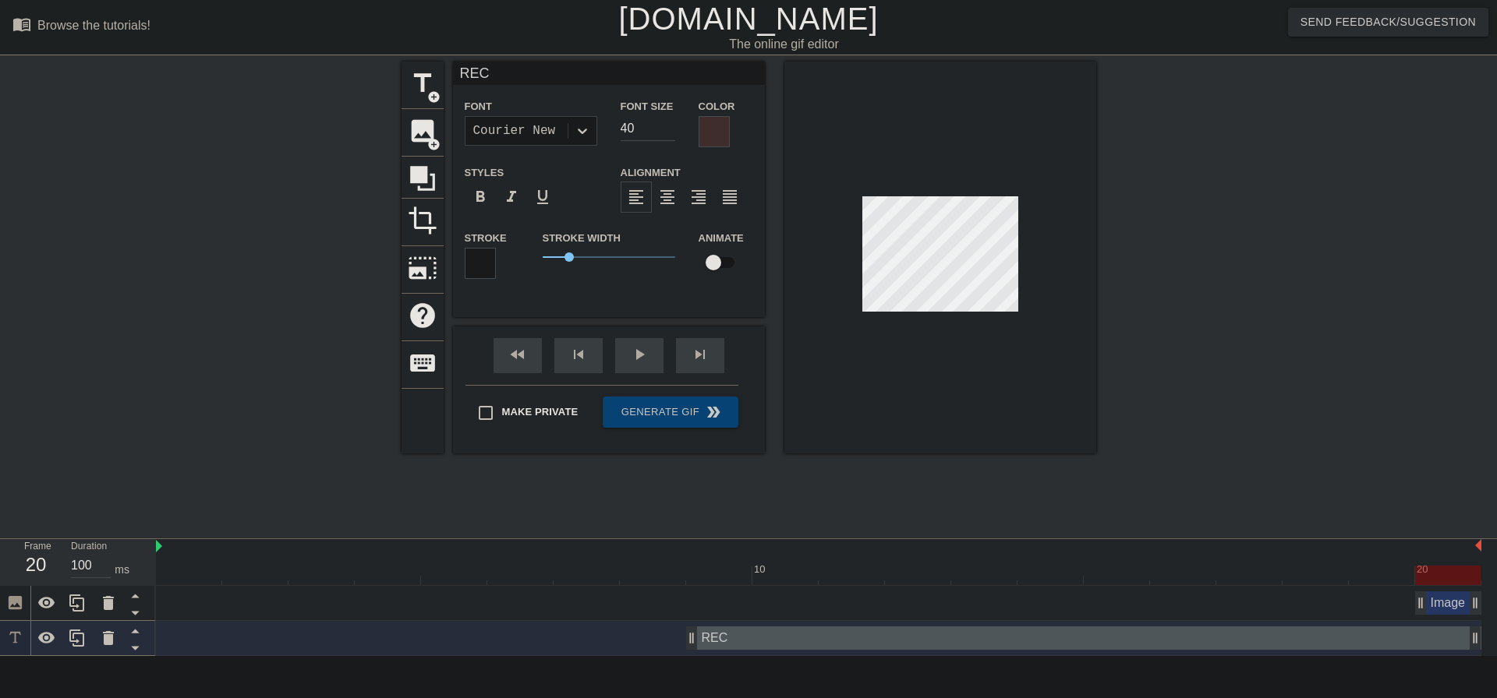
click at [716, 125] on div at bounding box center [713, 131] width 31 height 31
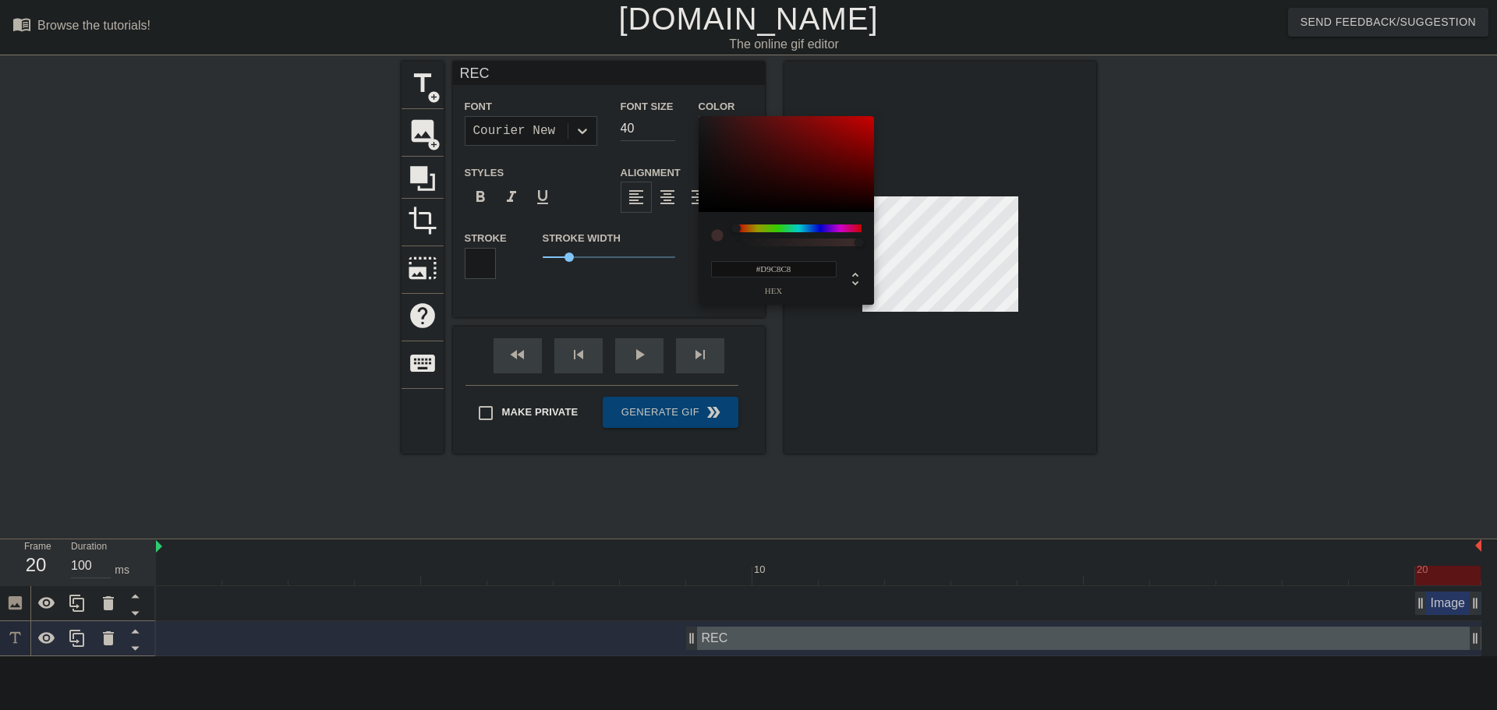
drag, startPoint x: 736, startPoint y: 224, endPoint x: 705, endPoint y: 226, distance: 30.4
click at [705, 226] on div "#D9C8C8 hex" at bounding box center [785, 258] width 175 height 93
type input "#151515"
drag, startPoint x: 717, startPoint y: 157, endPoint x: 680, endPoint y: 204, distance: 59.9
click at [680, 204] on div "#151515 hex" at bounding box center [748, 355] width 1497 height 710
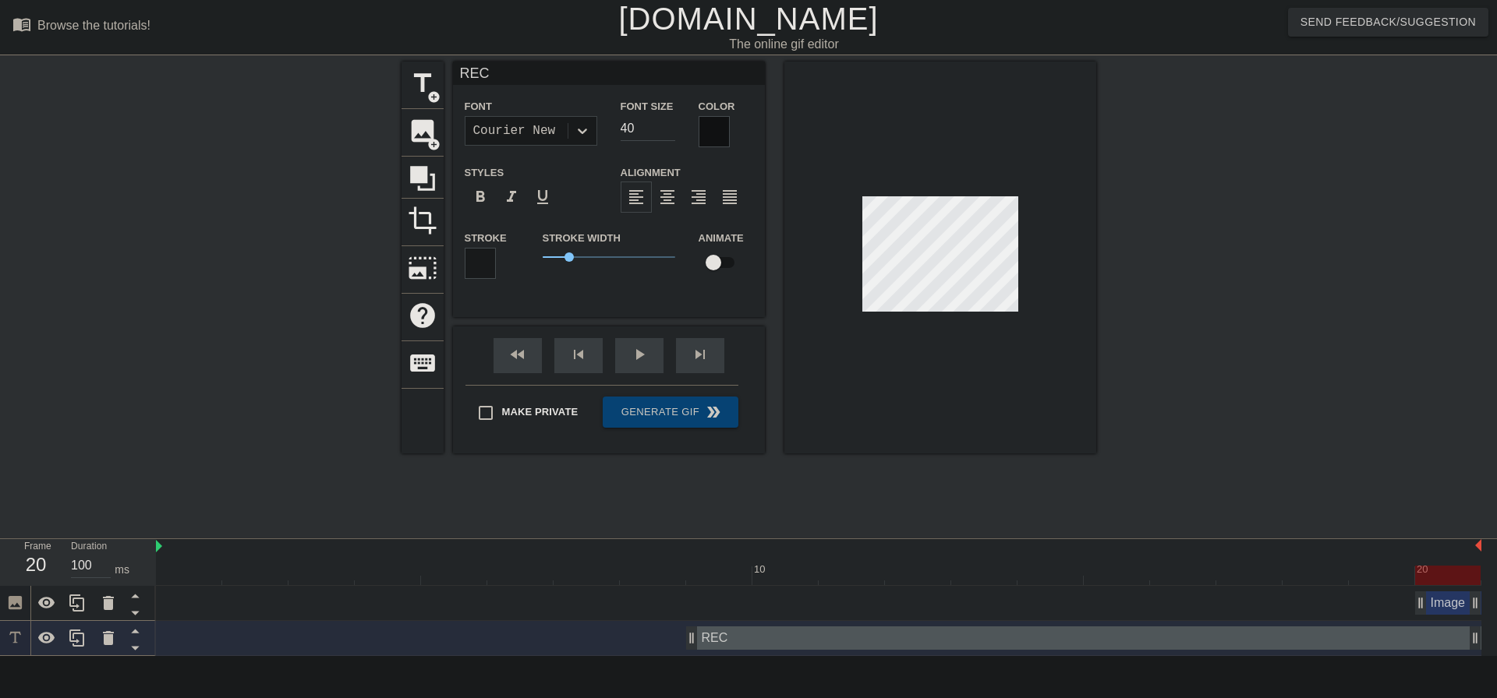
click at [486, 267] on div at bounding box center [480, 263] width 31 height 31
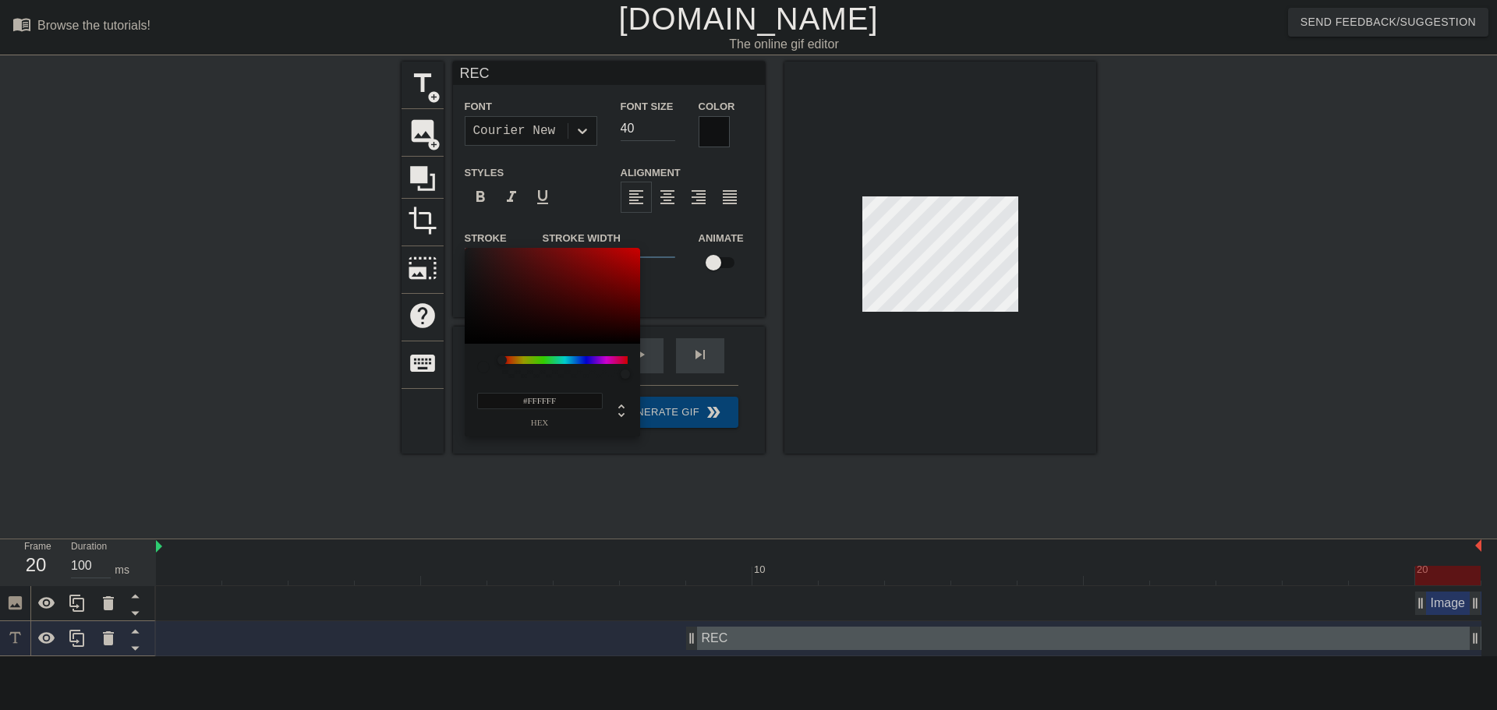
drag, startPoint x: 498, startPoint y: 359, endPoint x: 454, endPoint y: 355, distance: 44.7
click at [454, 355] on div "#FFFFFF hex" at bounding box center [748, 355] width 1497 height 710
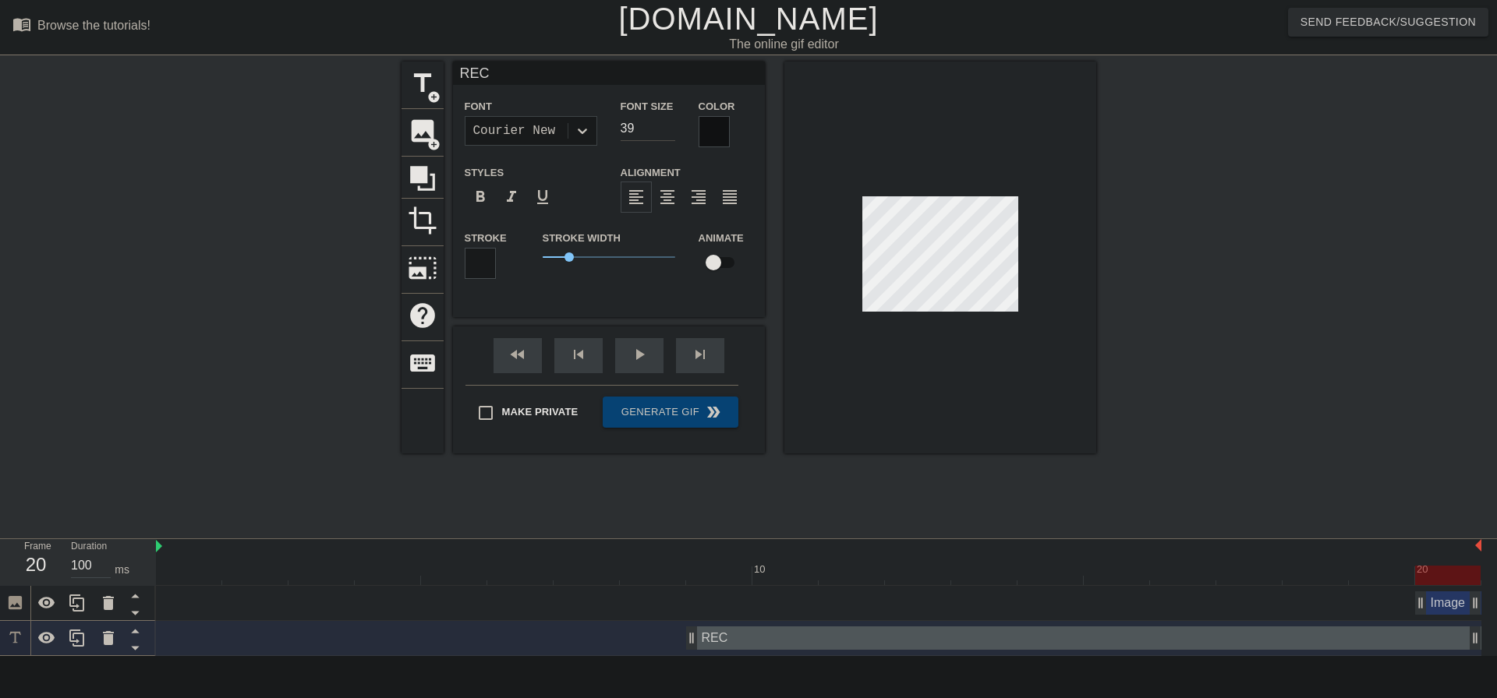
click at [670, 133] on input "39" at bounding box center [647, 128] width 55 height 25
click at [670, 133] on input "38" at bounding box center [647, 128] width 55 height 25
click at [670, 133] on input "37" at bounding box center [647, 128] width 55 height 25
click at [670, 133] on input "17" at bounding box center [647, 128] width 55 height 25
click at [670, 133] on input "16" at bounding box center [647, 128] width 55 height 25
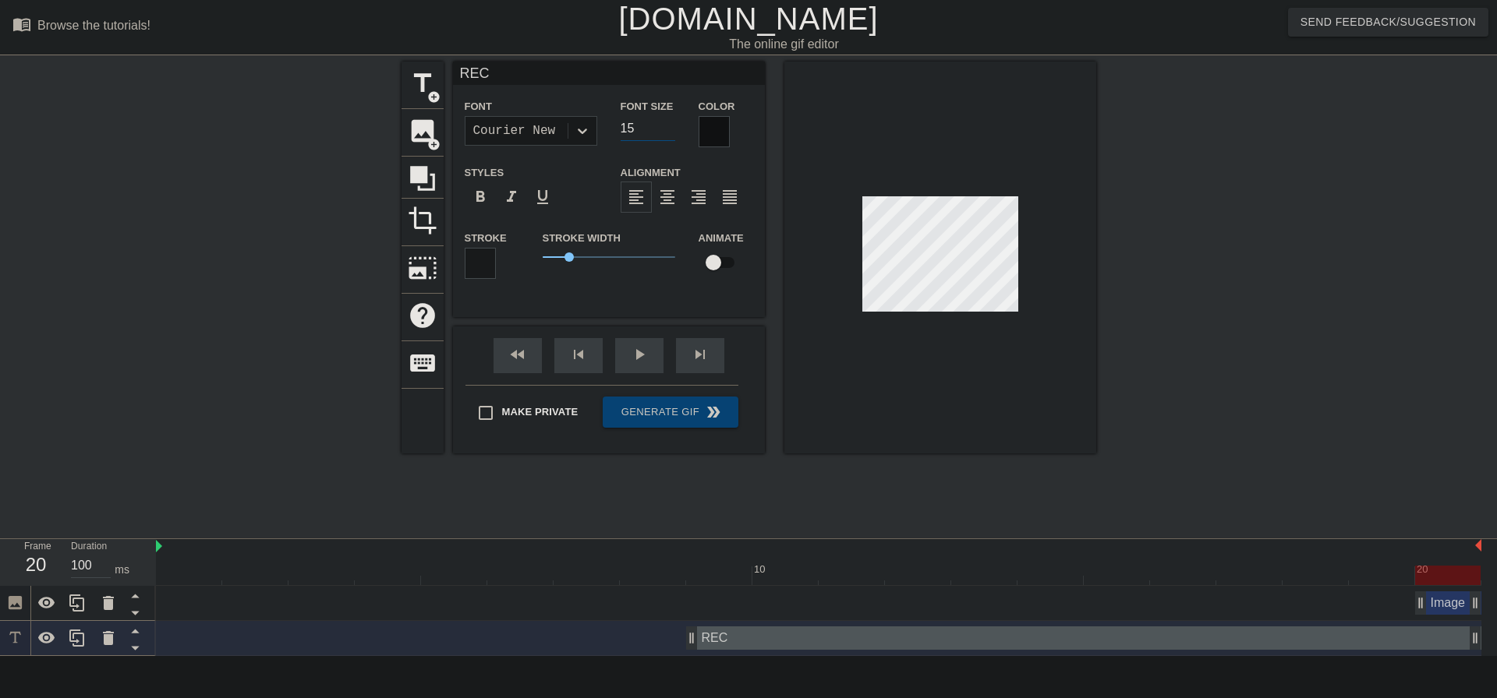
type input "15"
click at [670, 133] on input "15" at bounding box center [647, 128] width 55 height 25
click at [705, 131] on div at bounding box center [713, 131] width 31 height 31
click at [588, 133] on icon at bounding box center [582, 131] width 16 height 16
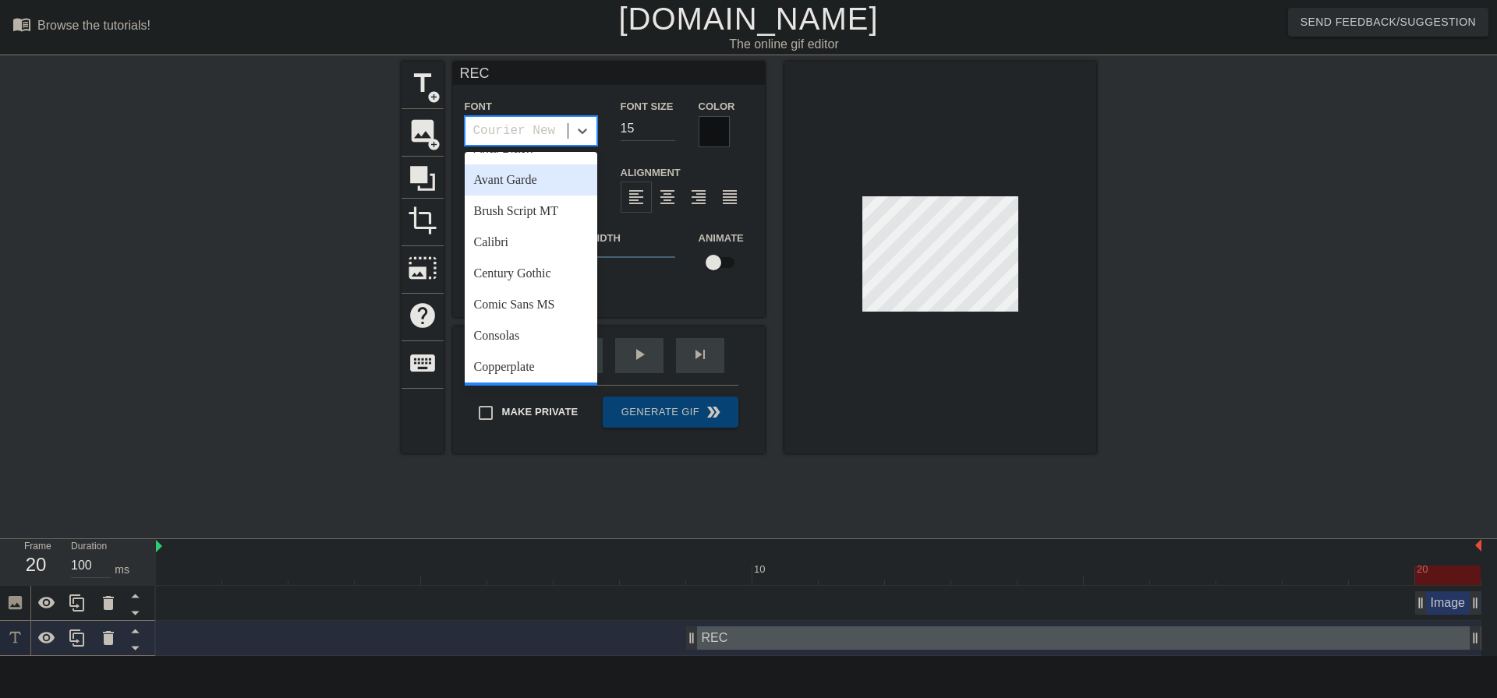
scroll to position [78, 0]
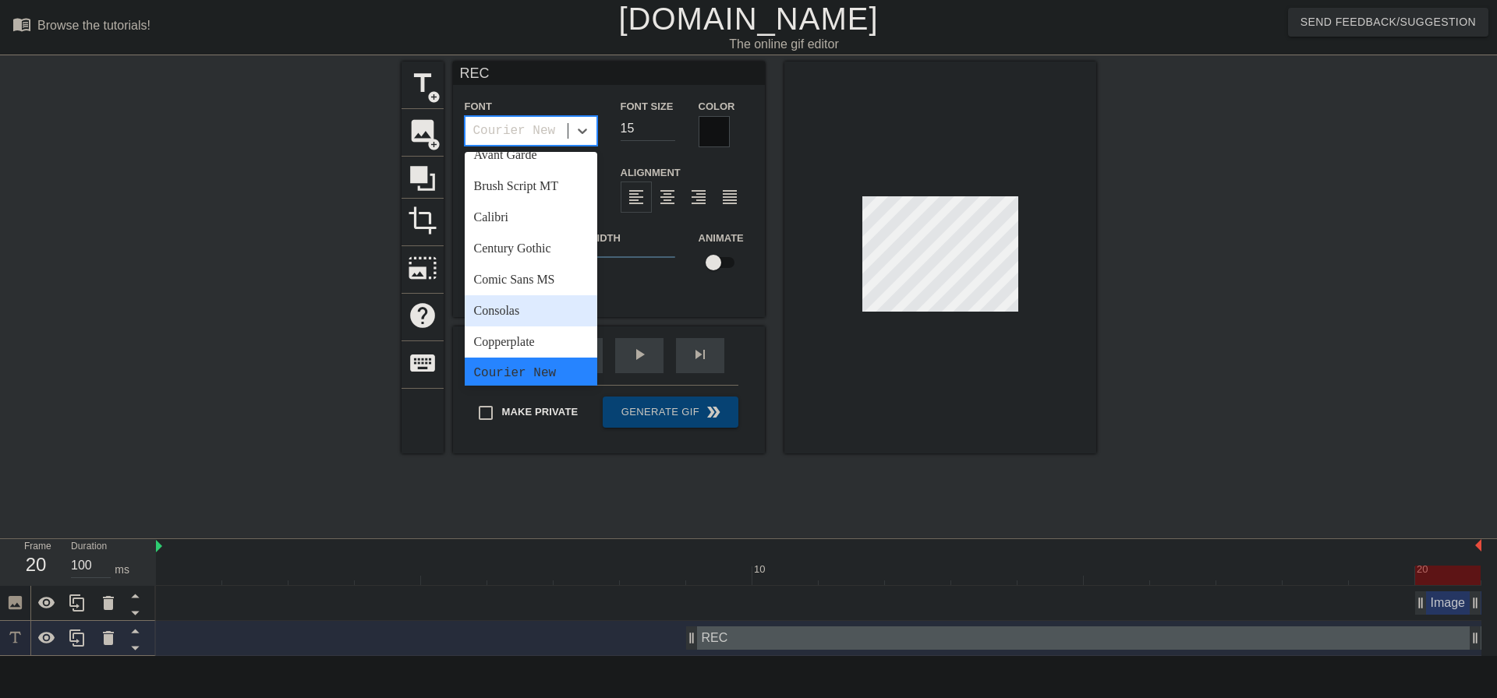
click at [551, 310] on div "Consolas" at bounding box center [531, 310] width 133 height 31
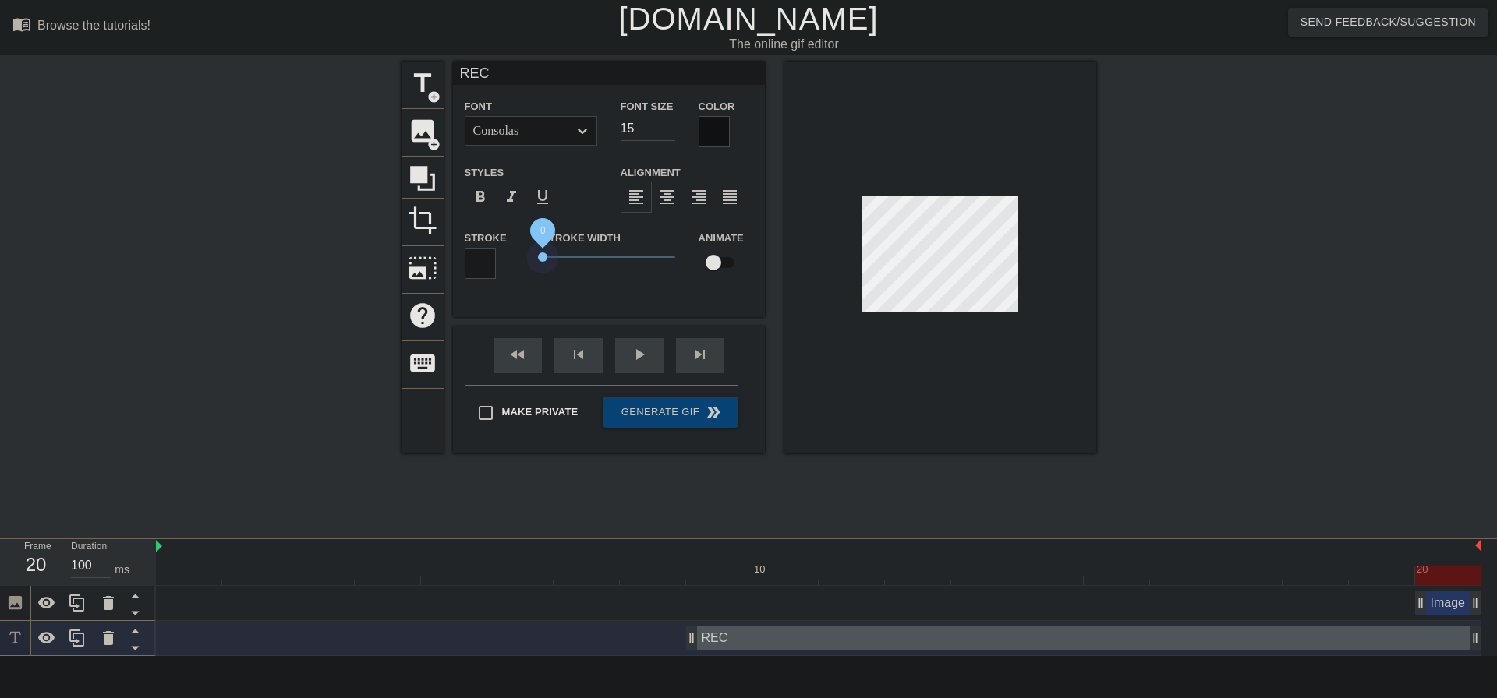
drag, startPoint x: 568, startPoint y: 257, endPoint x: 514, endPoint y: 255, distance: 53.8
click at [514, 255] on div "Stroke Stroke Width 0 Animate" at bounding box center [609, 260] width 312 height 65
click at [134, 628] on icon at bounding box center [134, 630] width 19 height 19
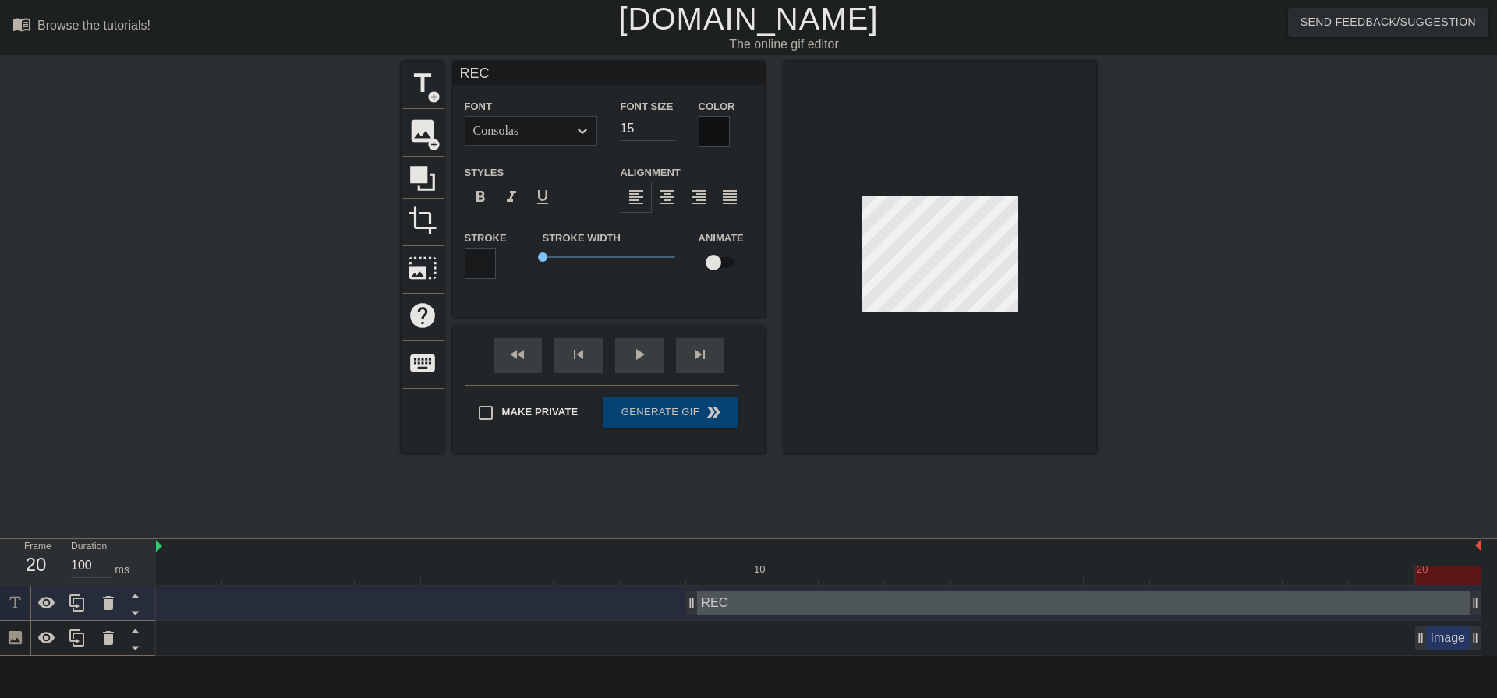
click at [1105, 377] on div "title add_circle image add_circle crop photo_size_select_large help keyboard RE…" at bounding box center [748, 296] width 1497 height 468
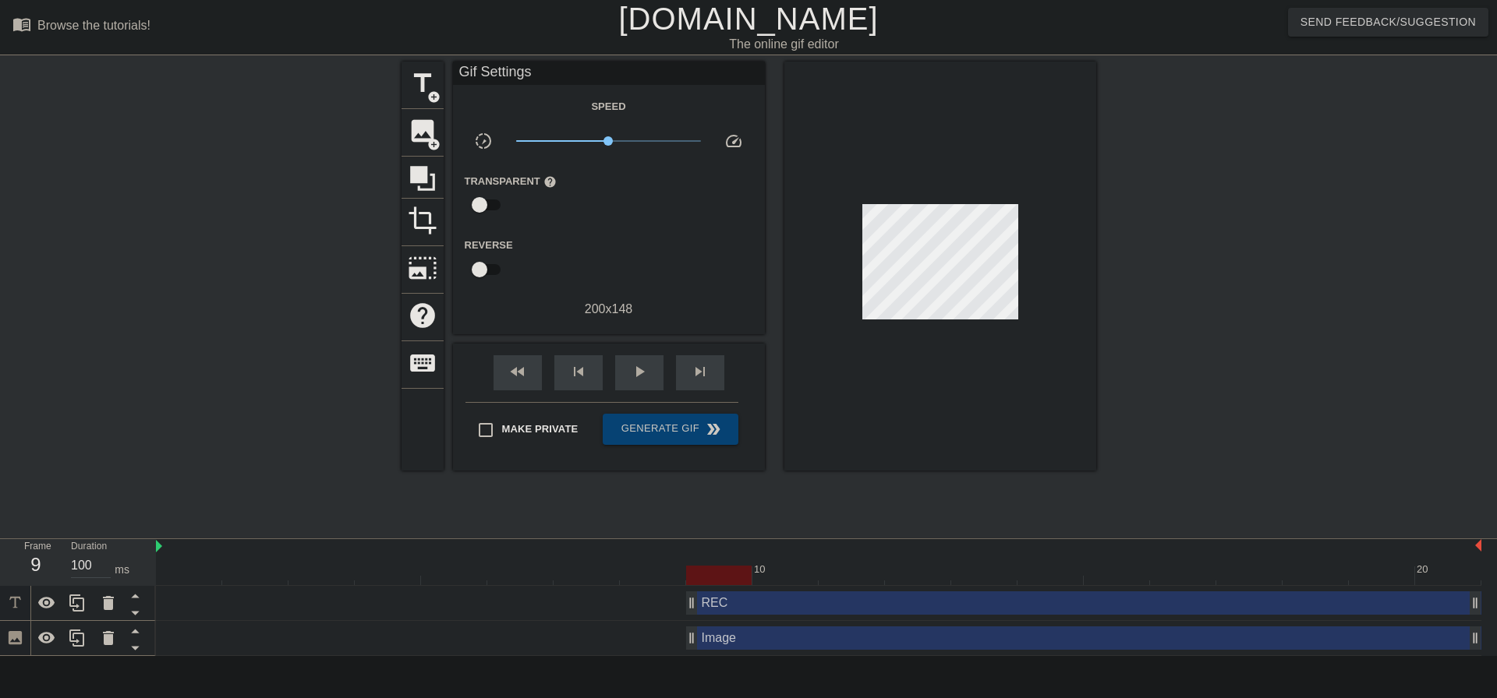
drag, startPoint x: 1419, startPoint y: 638, endPoint x: 701, endPoint y: 631, distance: 717.1
click at [812, 507] on div "title add_circle image add_circle crop photo_size_select_large help keyboard Gi…" at bounding box center [748, 296] width 694 height 468
click at [723, 598] on div "REC drag_handle drag_handle" at bounding box center [1083, 603] width 795 height 23
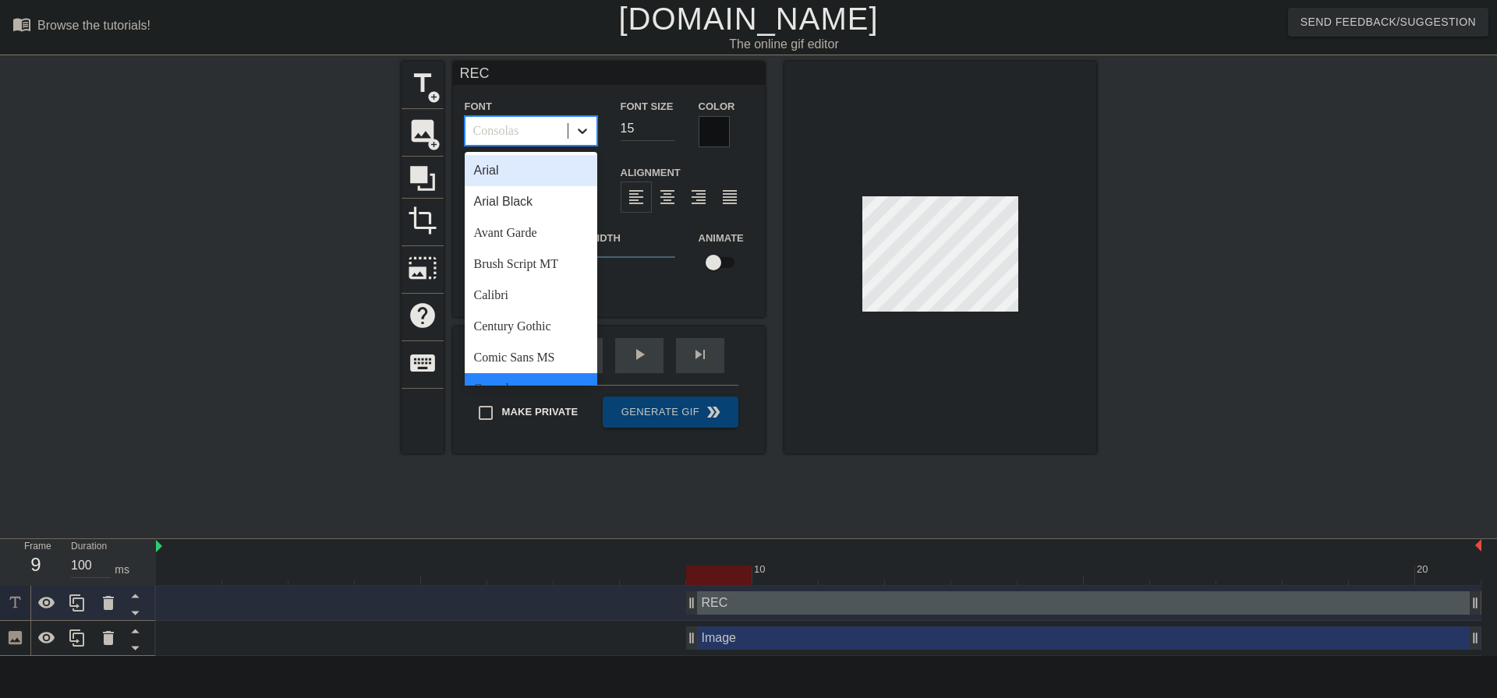
click at [578, 127] on icon at bounding box center [582, 131] width 16 height 16
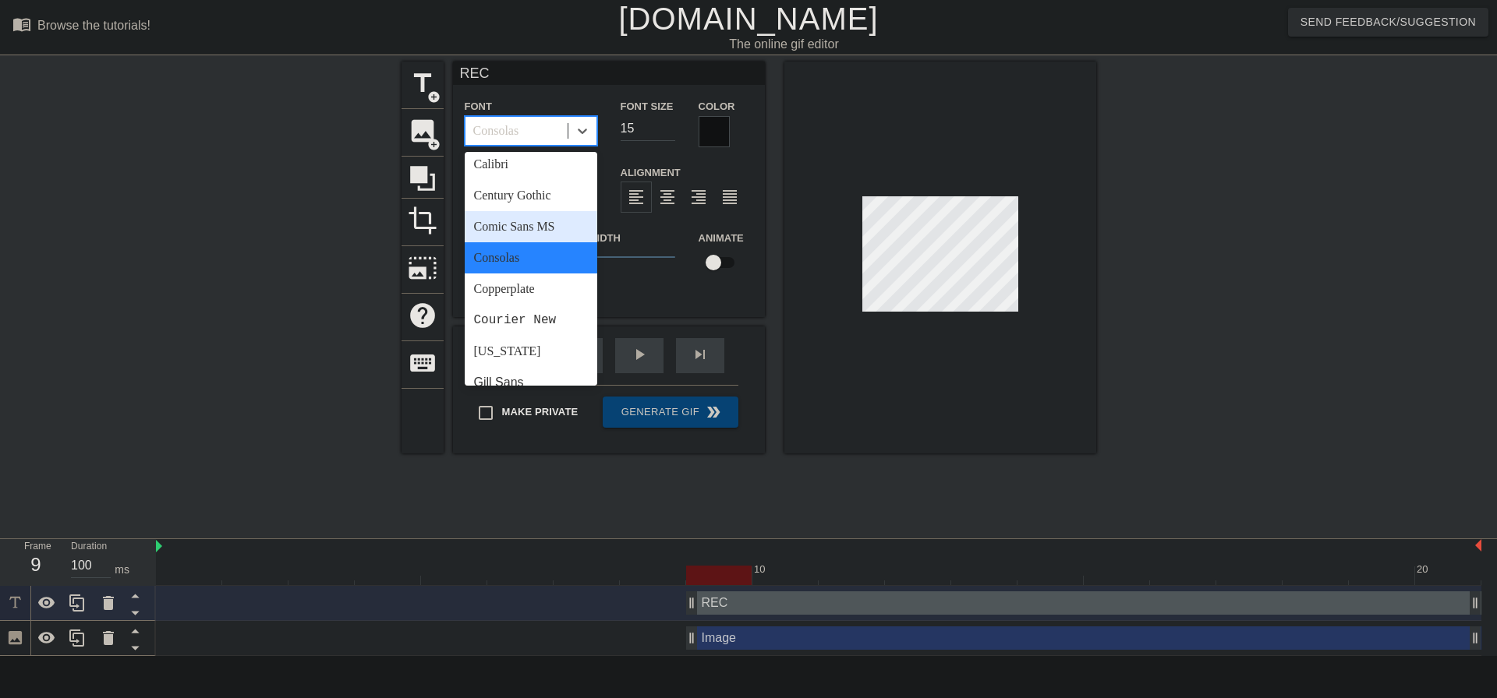
scroll to position [156, 0]
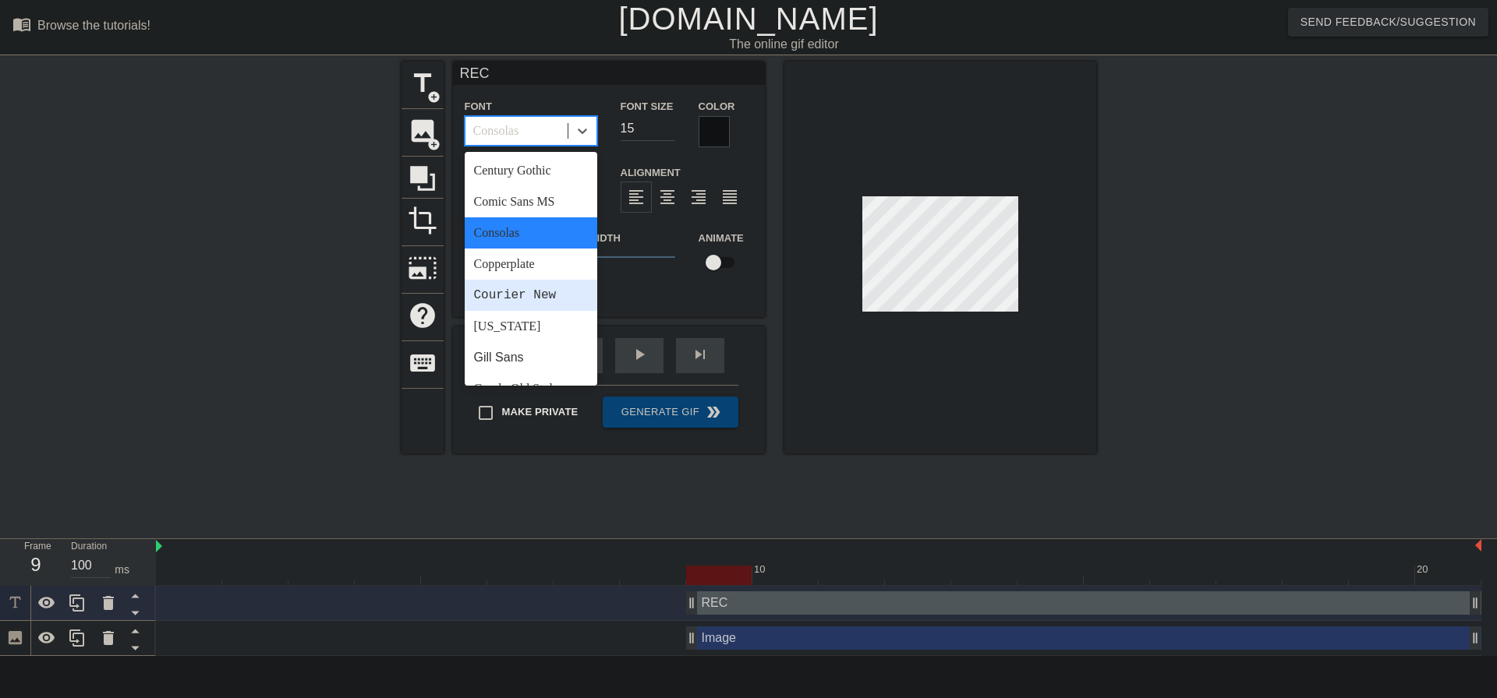
click at [537, 292] on div "Courier New" at bounding box center [531, 295] width 133 height 31
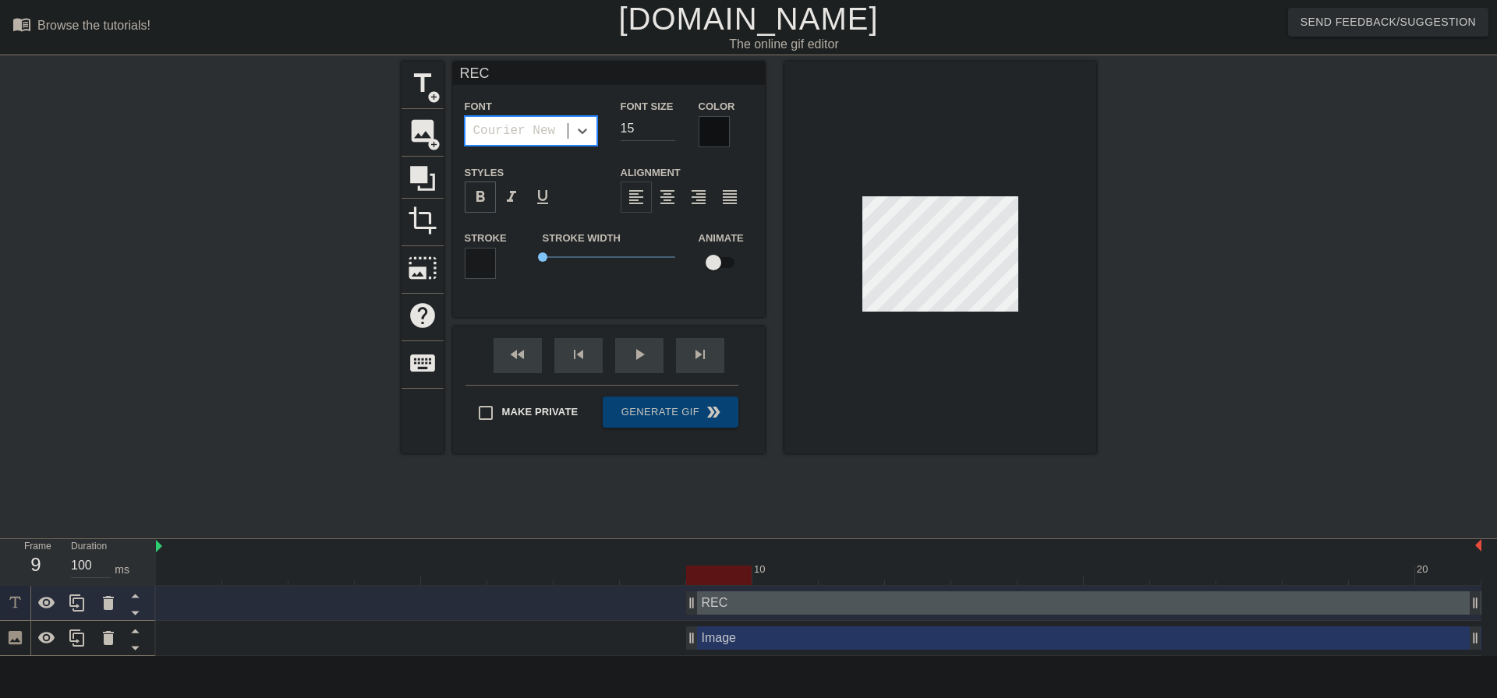
click at [486, 200] on span "format_bold" at bounding box center [480, 197] width 19 height 19
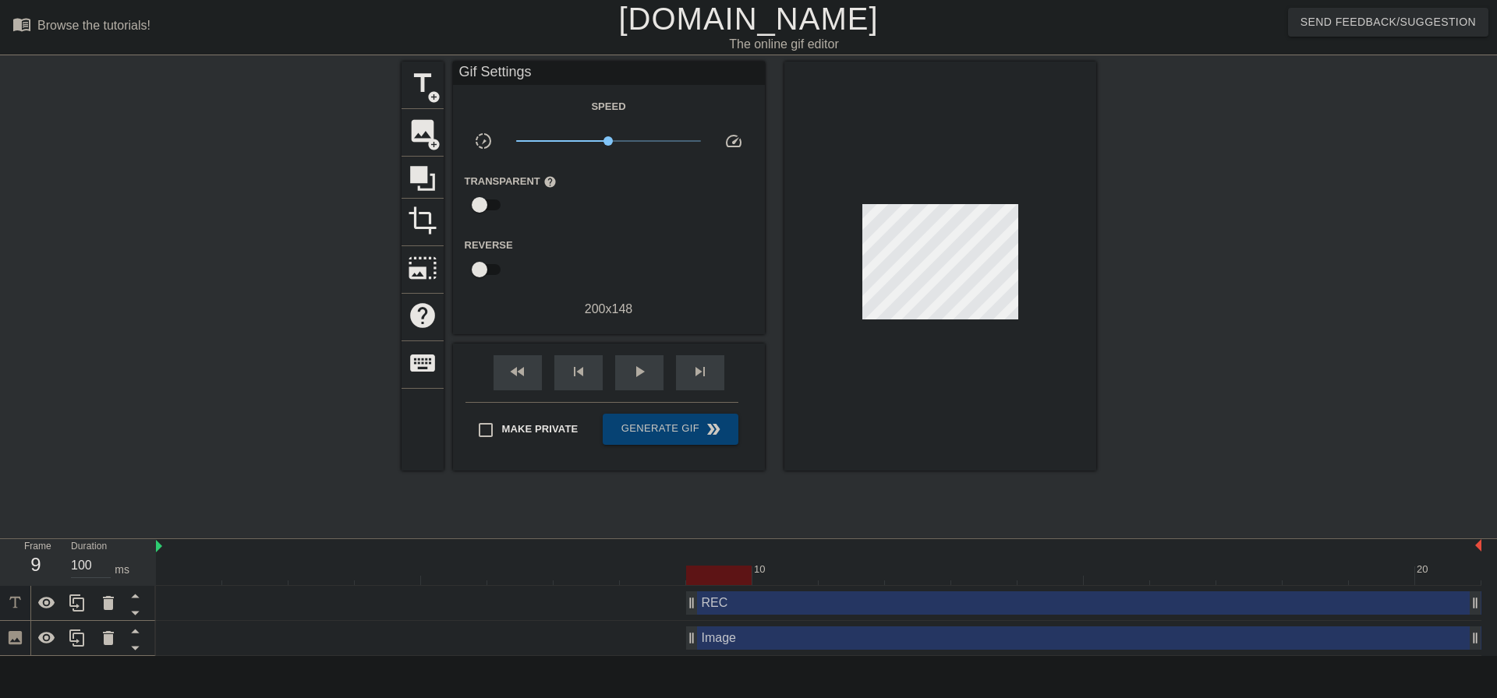
click at [1346, 380] on div at bounding box center [1232, 296] width 234 height 468
click at [719, 482] on div "title add_circle image add_circle crop photo_size_select_large help keyboard Gi…" at bounding box center [748, 296] width 694 height 468
click at [655, 361] on div "play_arrow" at bounding box center [639, 372] width 48 height 35
click at [688, 429] on span "Generate Gif double_arrow" at bounding box center [670, 429] width 122 height 19
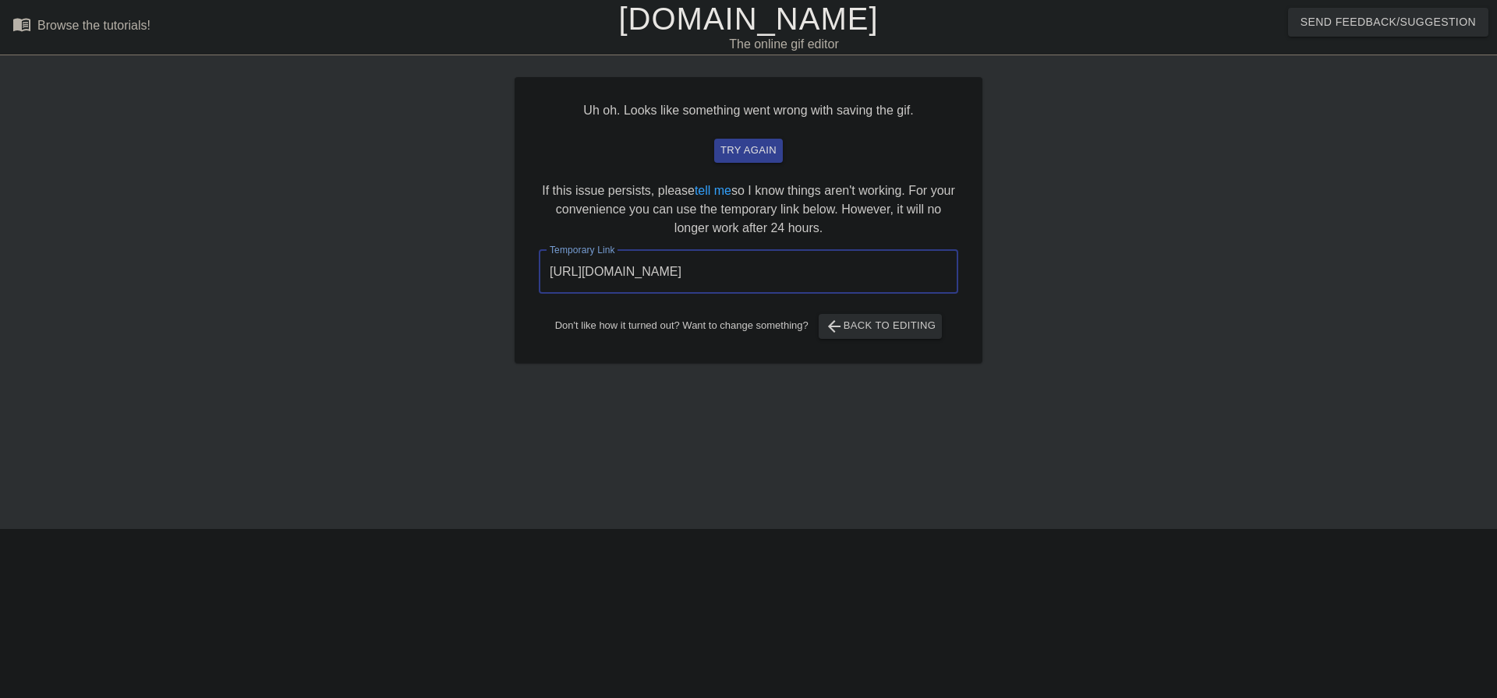
drag, startPoint x: 884, startPoint y: 281, endPoint x: 482, endPoint y: 281, distance: 402.2
click at [482, 281] on div "Uh oh. Looks like something went wrong with saving the gif. try again If this i…" at bounding box center [748, 296] width 1497 height 468
